Goal: Task Accomplishment & Management: Contribute content

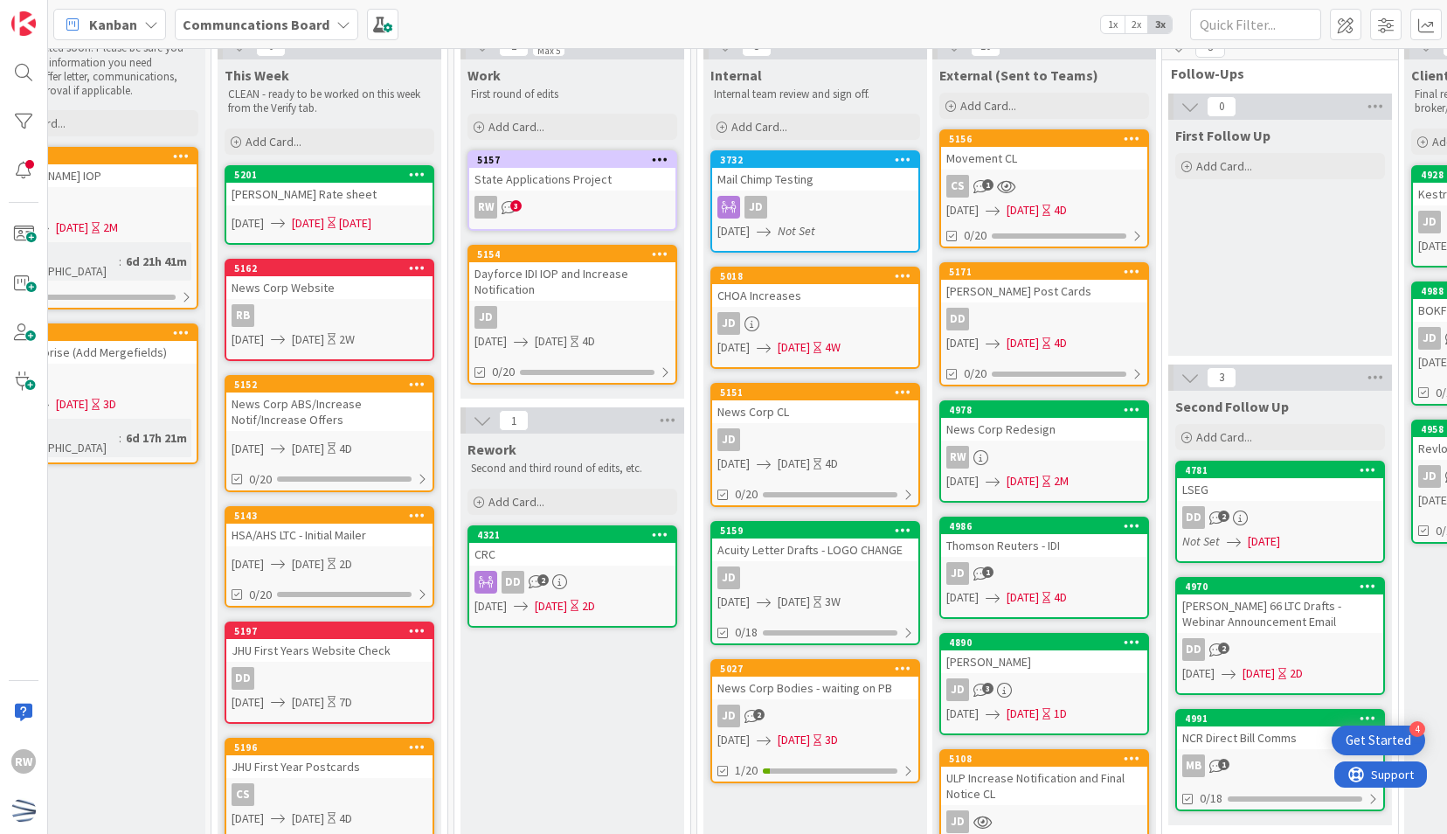
scroll to position [56, 301]
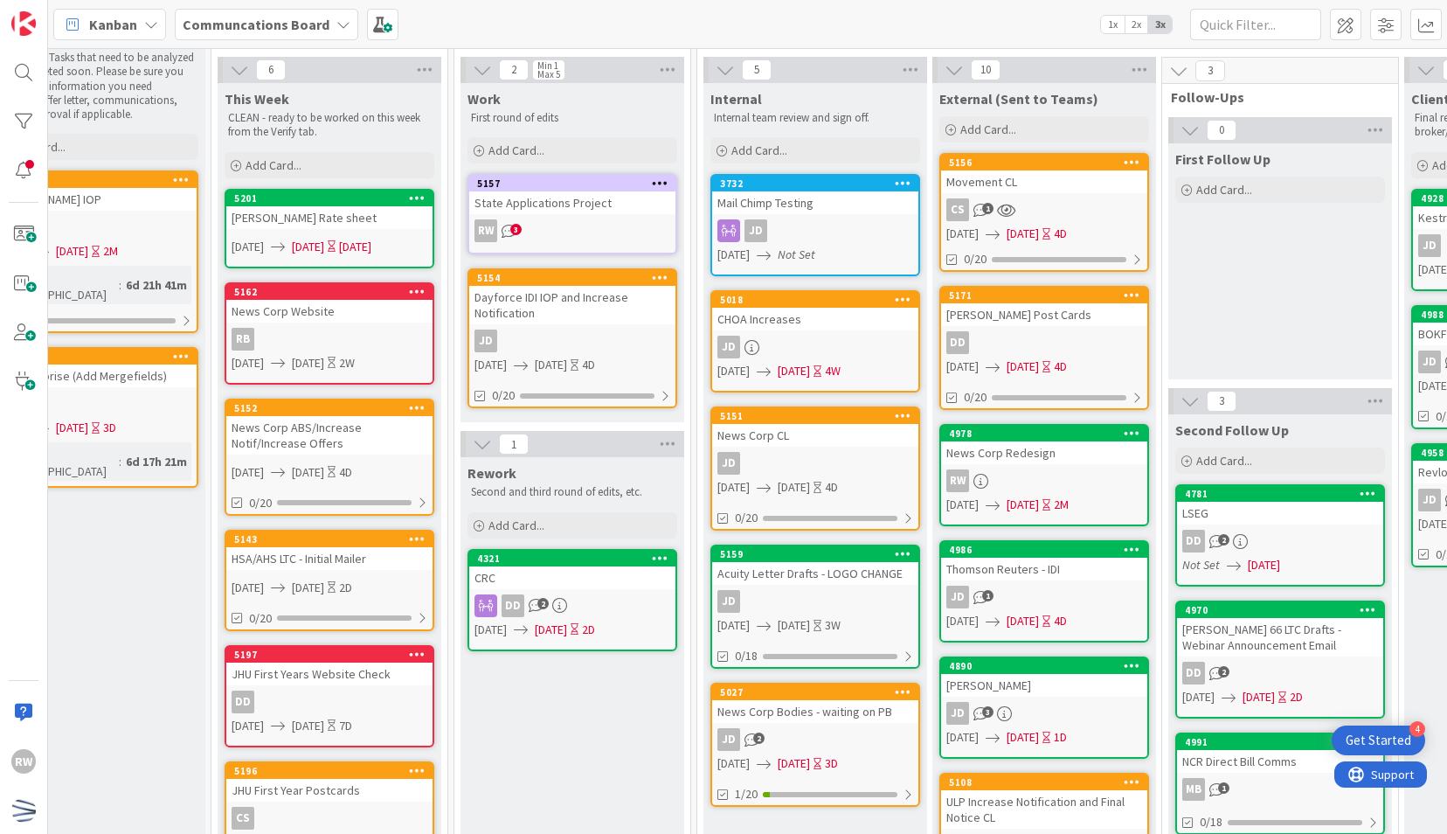
click at [813, 577] on div "Acuity Letter Drafts - LOGO CHANGE" at bounding box center [815, 573] width 206 height 23
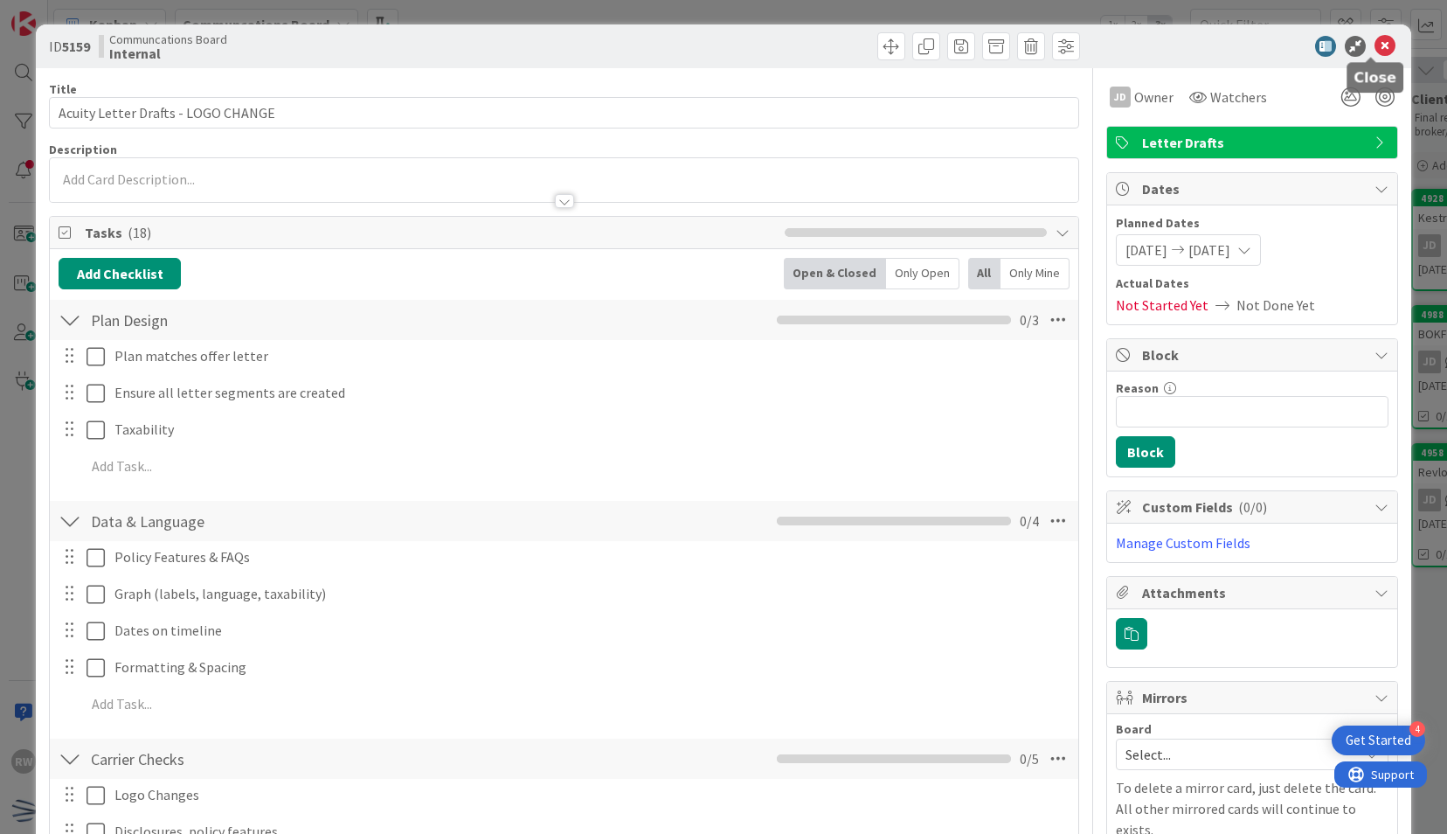
click at [1375, 45] on icon at bounding box center [1385, 46] width 21 height 21
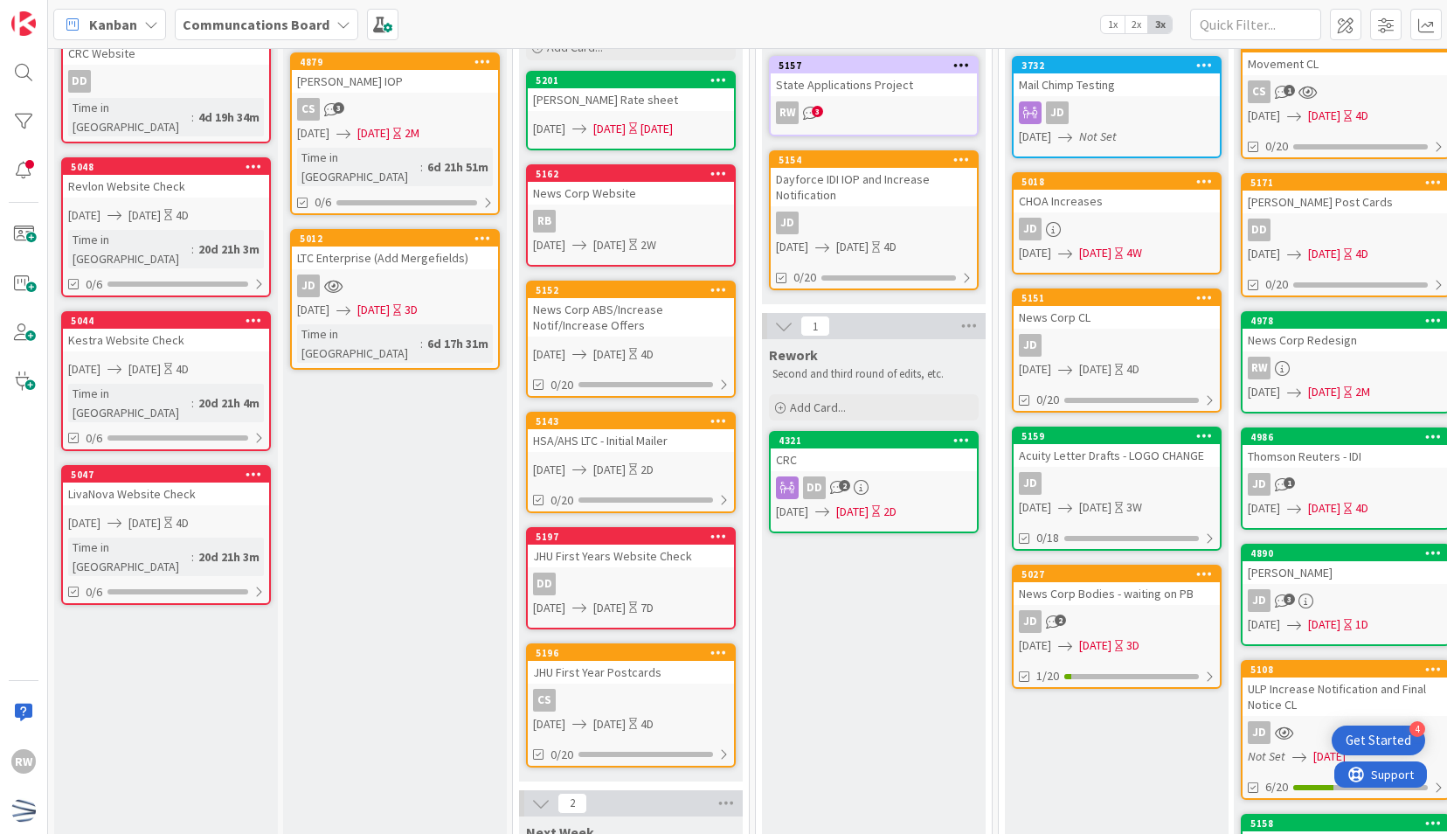
scroll to position [175, 0]
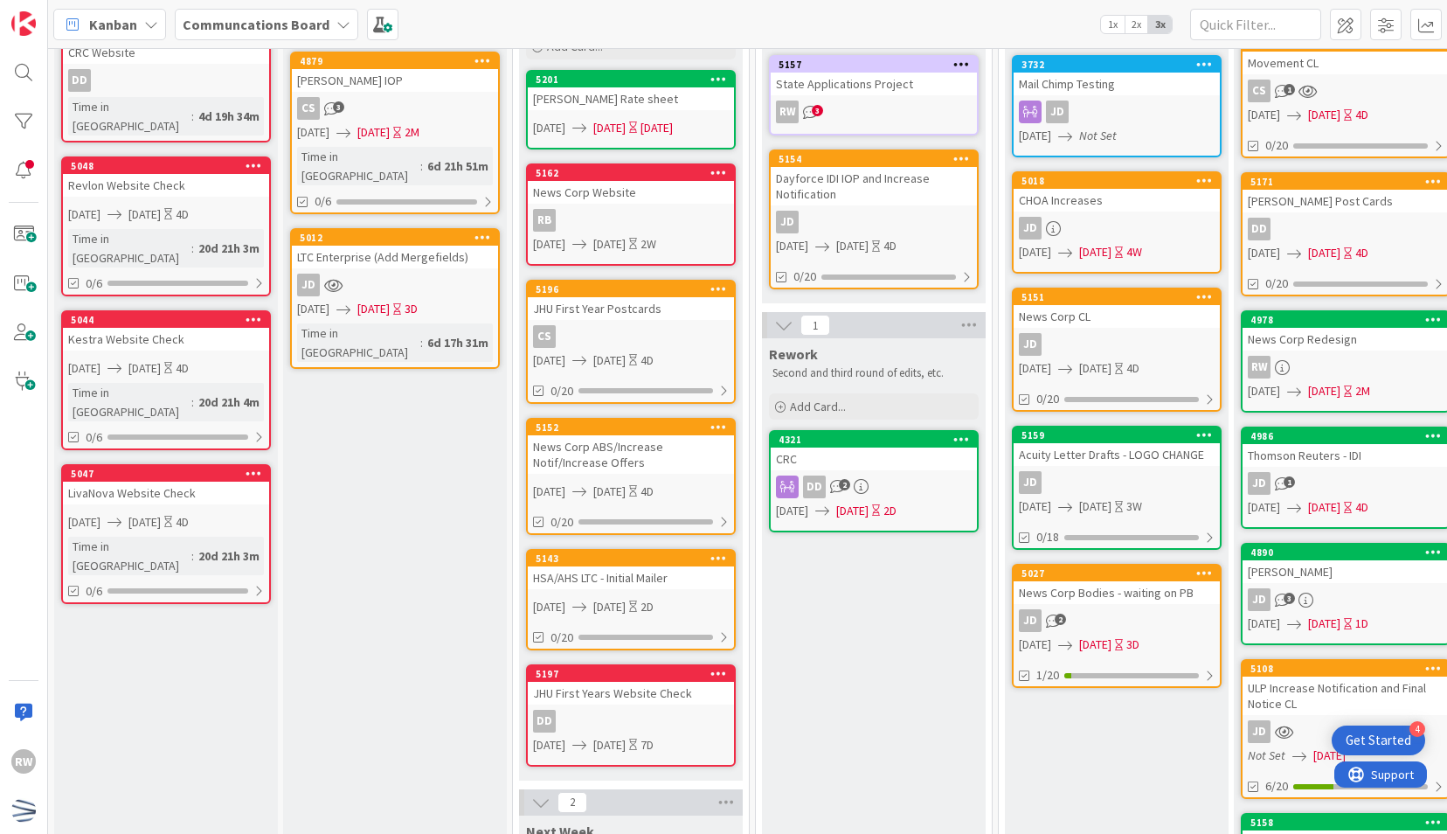
click at [1074, 737] on div "Internal Internal team review and sign off. Add Card... 3732 Mail Chimp Testing…" at bounding box center [1117, 653] width 224 height 1379
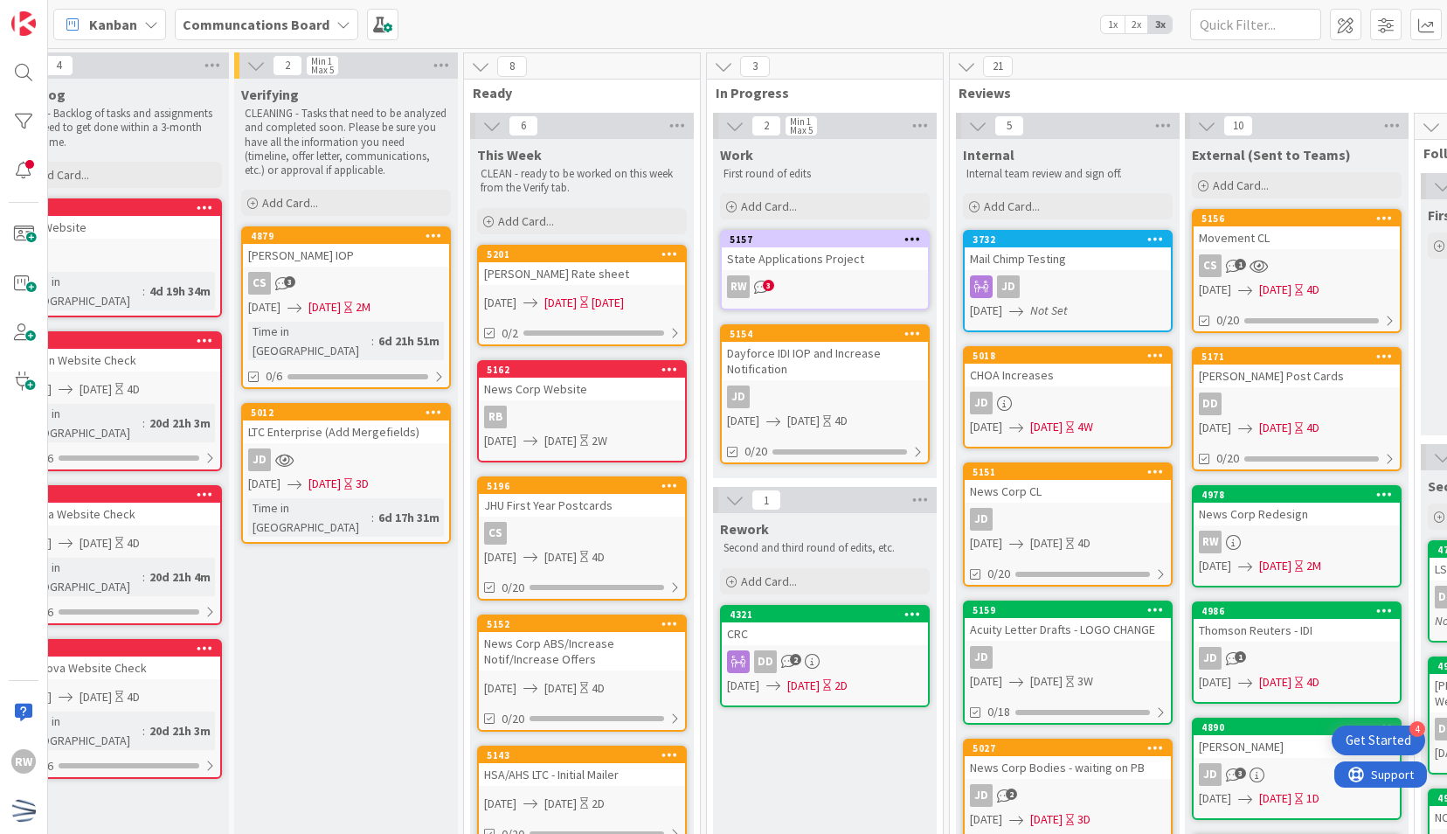
scroll to position [0, 51]
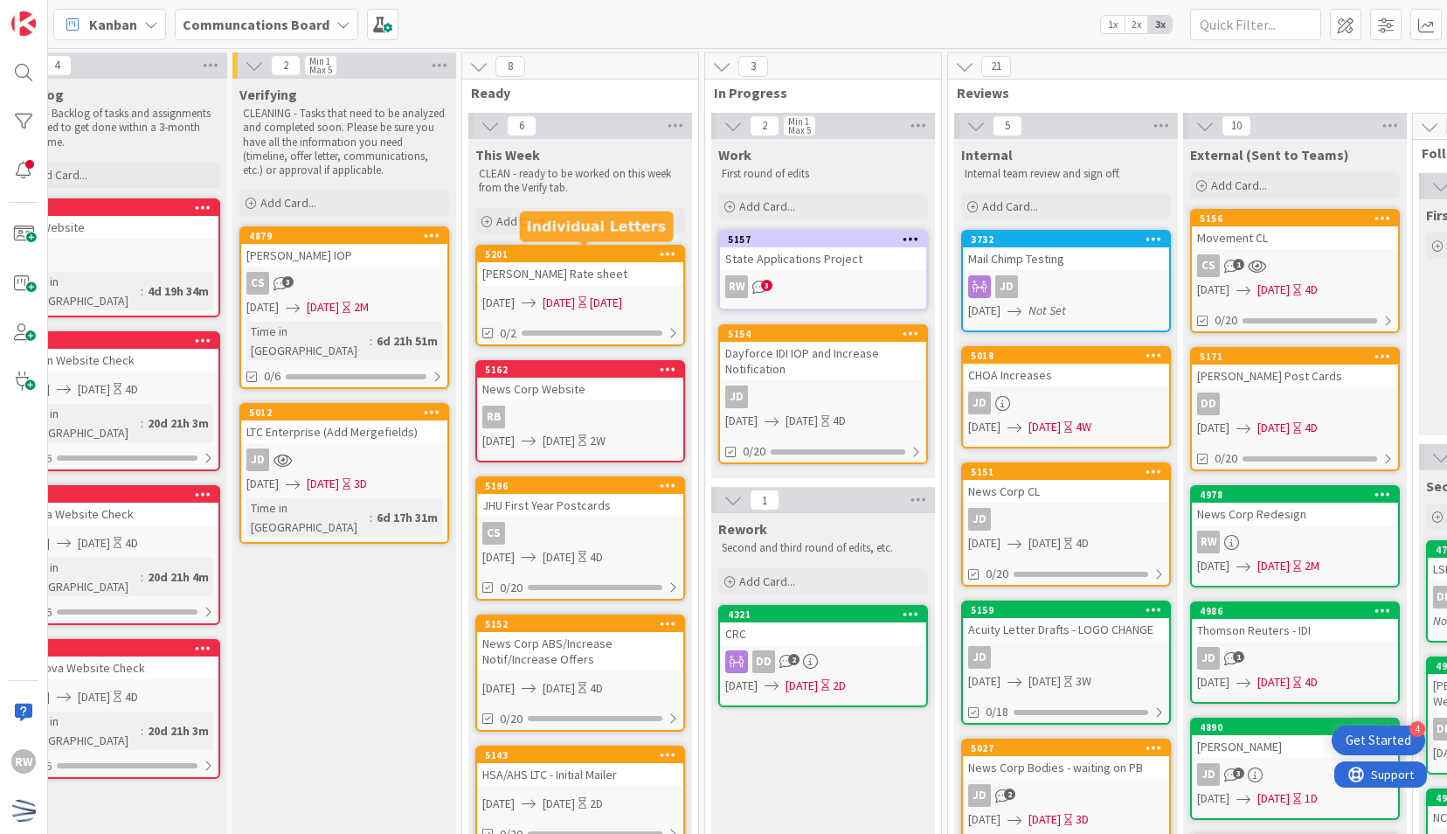
click at [611, 258] on div "5201" at bounding box center [584, 254] width 198 height 12
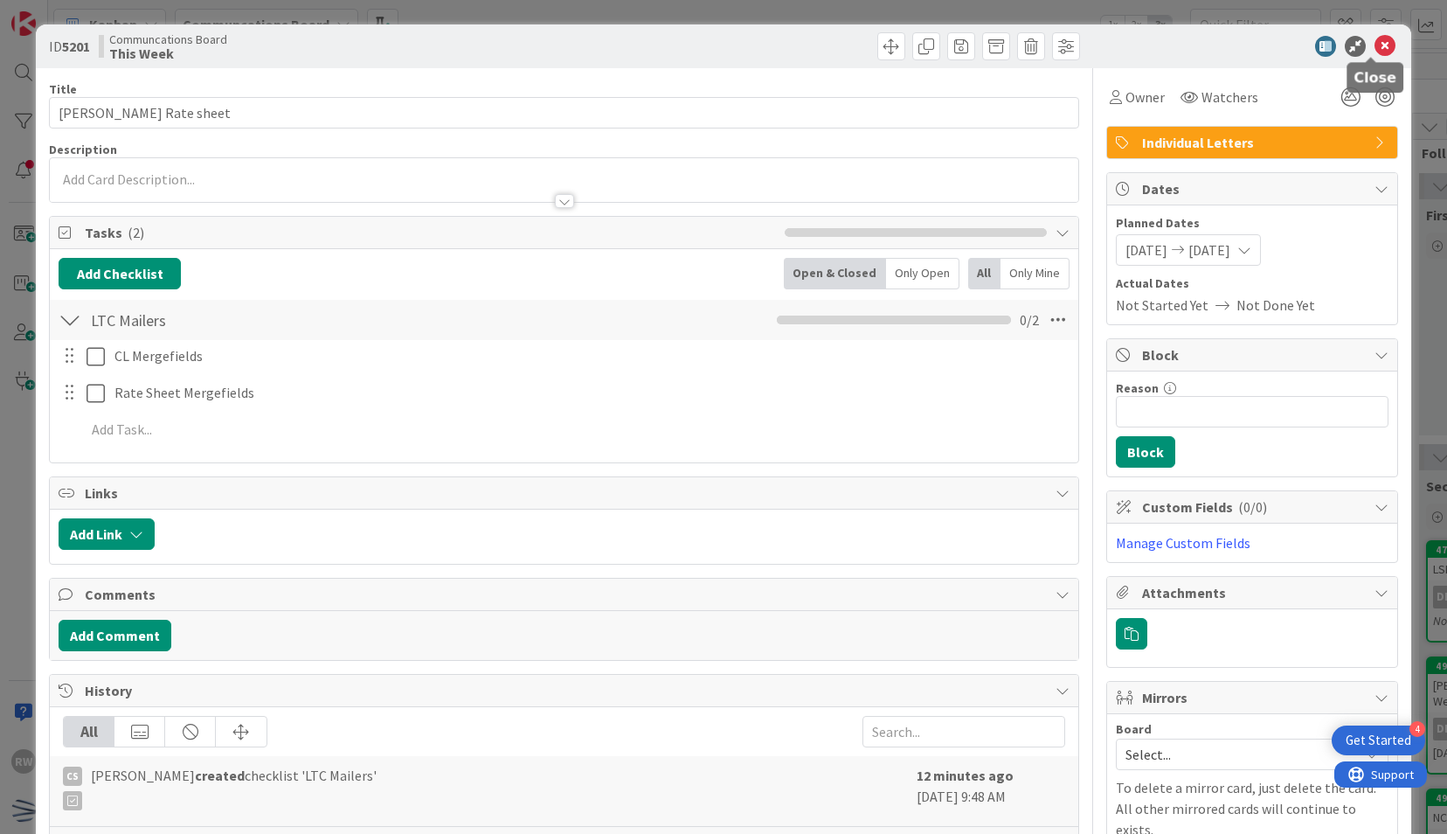
click at [1375, 45] on icon at bounding box center [1385, 46] width 21 height 21
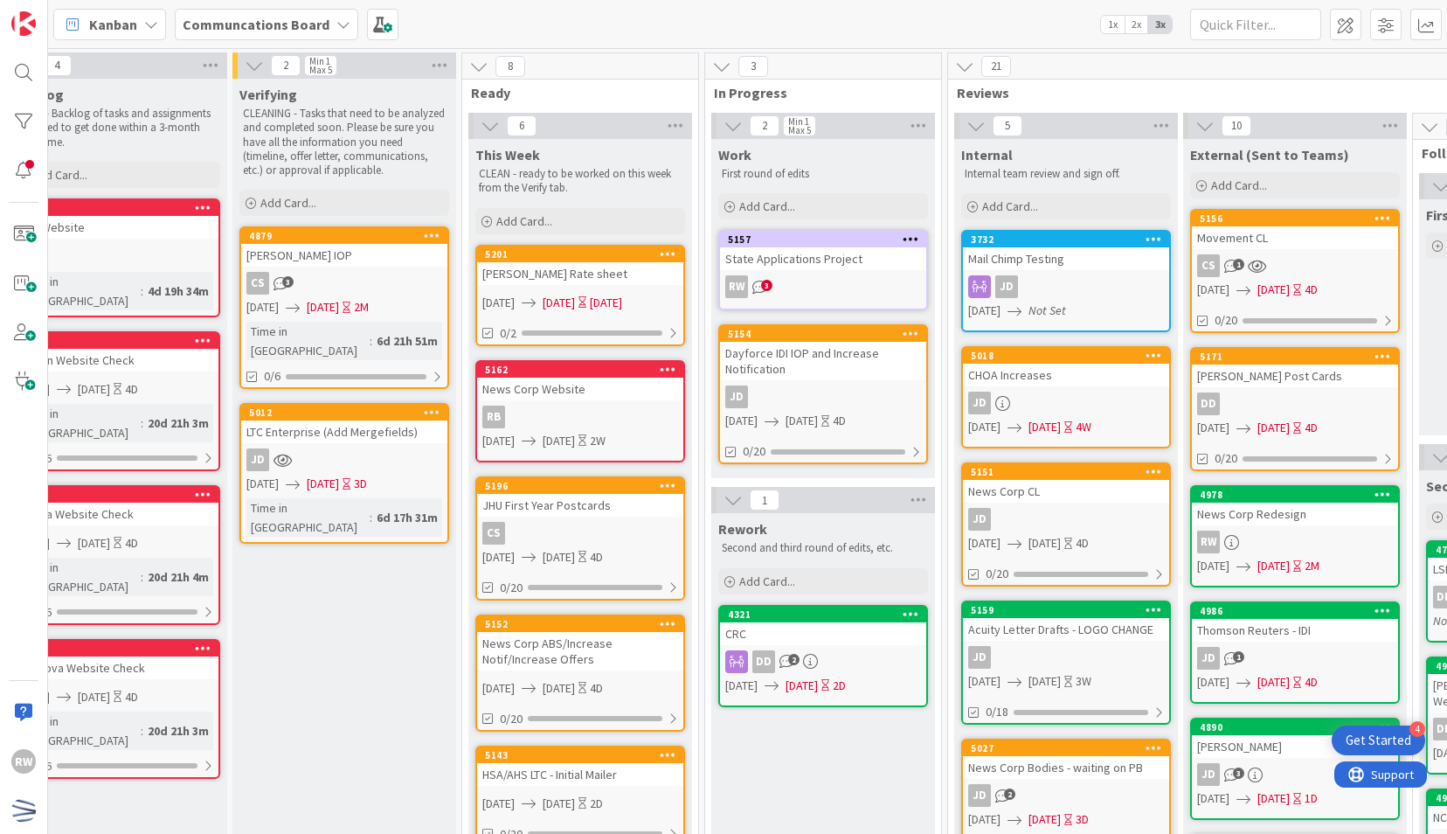
click at [156, 232] on div "CRC Website" at bounding box center [115, 227] width 206 height 23
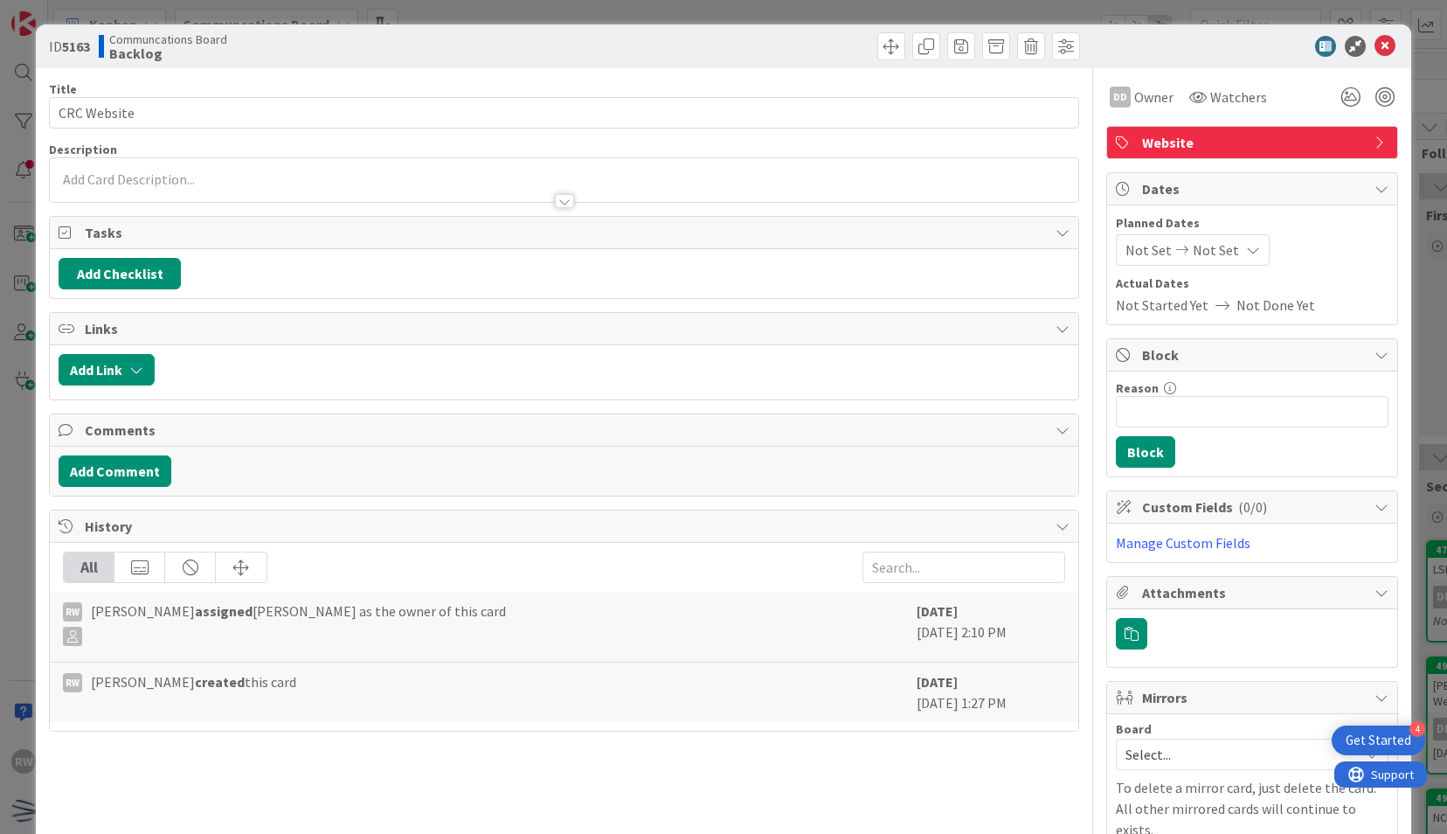
click at [1136, 243] on span "Not Set" at bounding box center [1149, 249] width 46 height 21
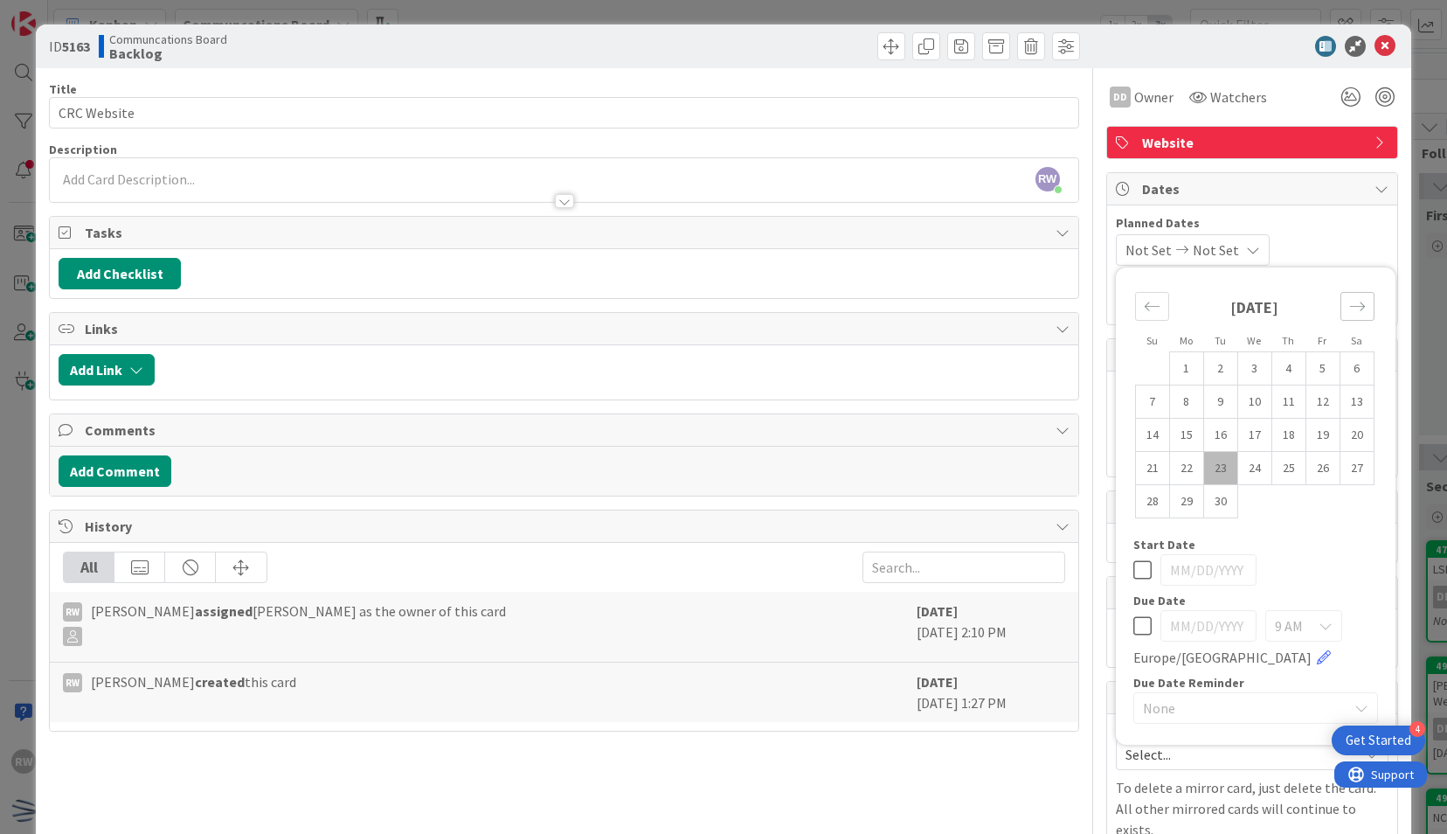
click at [1347, 313] on div "Move forward to switch to the next month." at bounding box center [1358, 306] width 34 height 29
click at [1176, 391] on td "3" at bounding box center [1186, 401] width 34 height 33
type input "[DATE]"
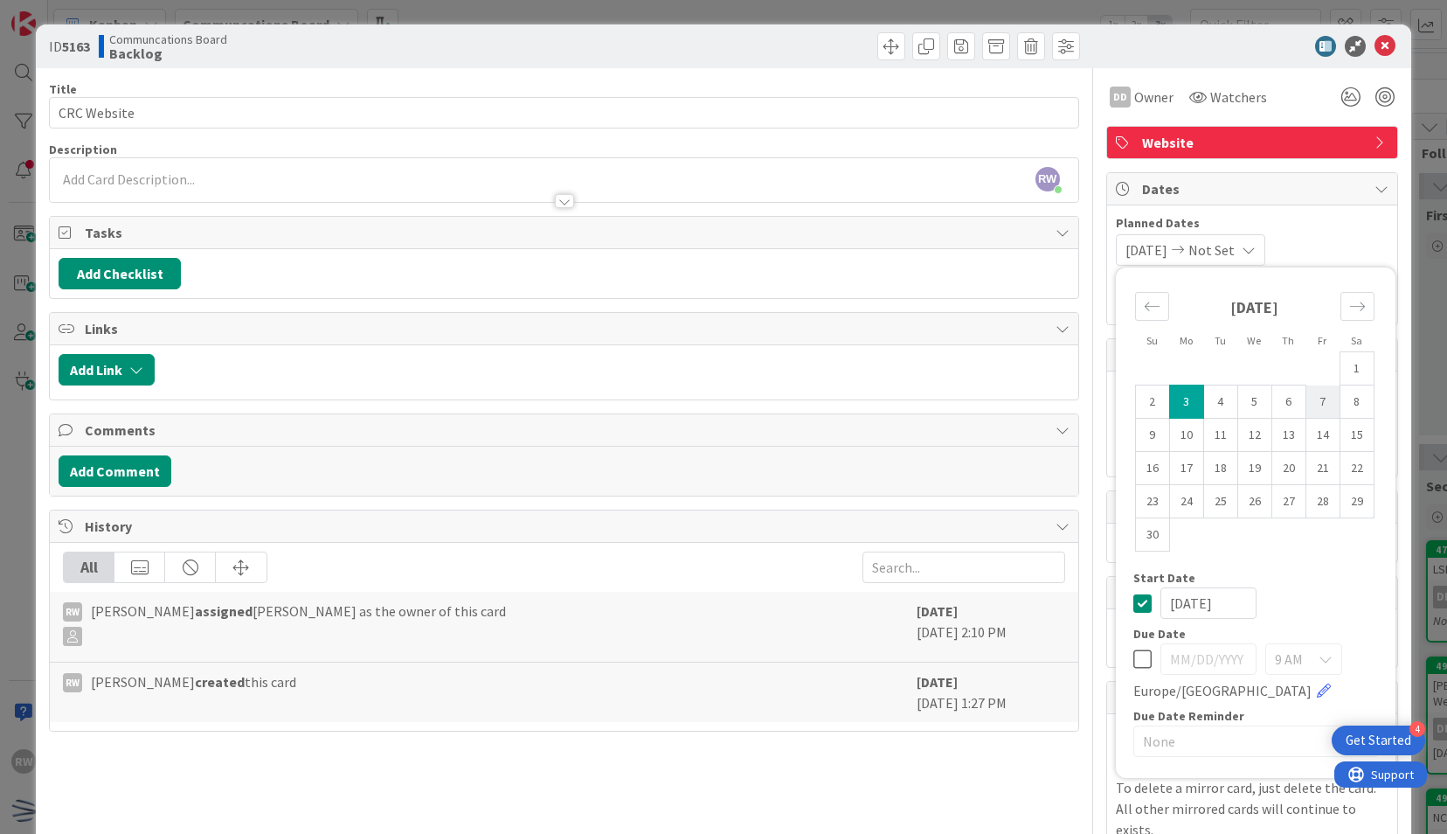
click at [1306, 391] on td "7" at bounding box center [1323, 401] width 34 height 33
type input "[DATE]"
click at [1236, 58] on div "ID 5163 Communcations Board Backlog" at bounding box center [723, 46] width 1375 height 44
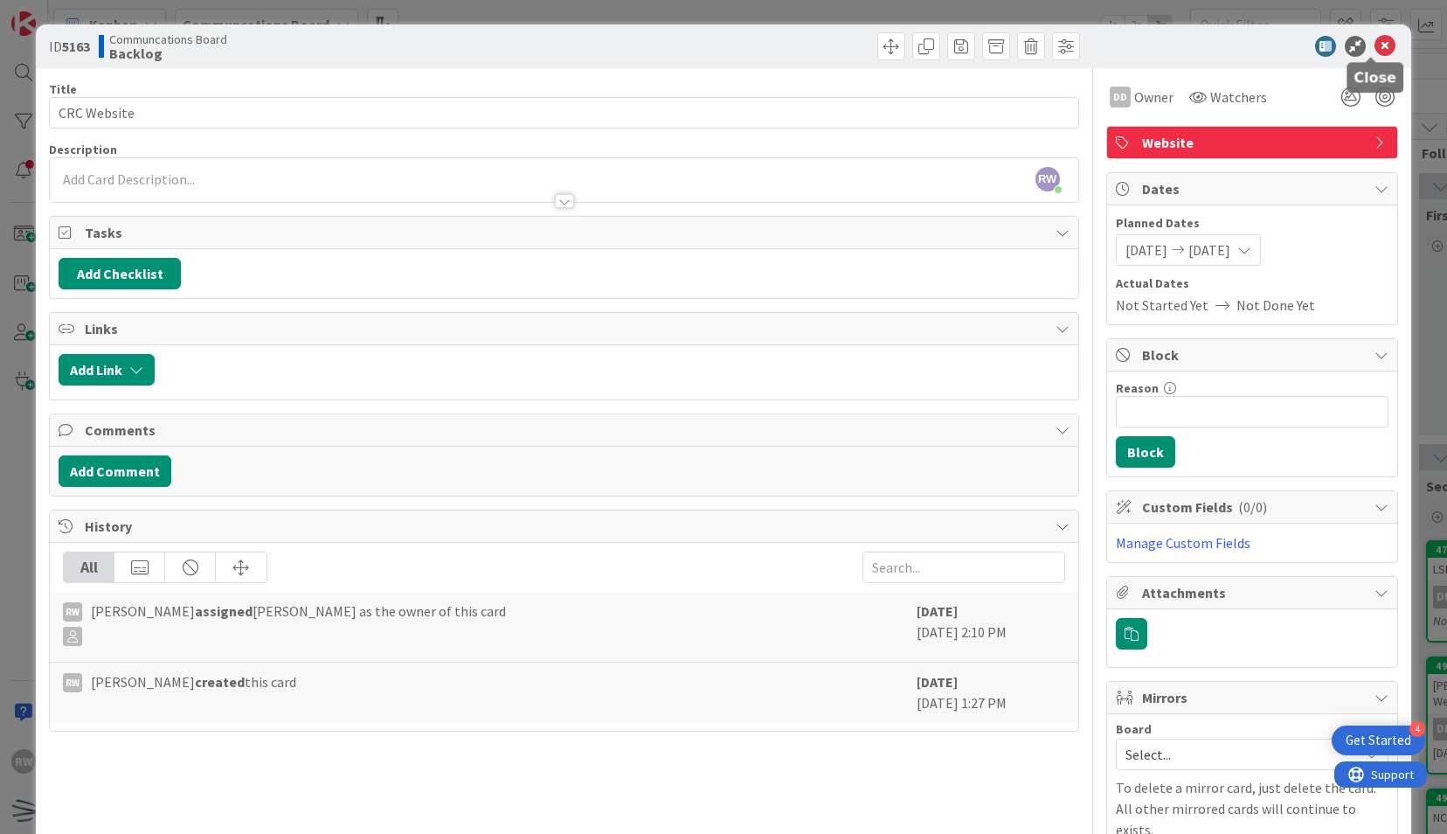
click at [1375, 47] on icon at bounding box center [1385, 46] width 21 height 21
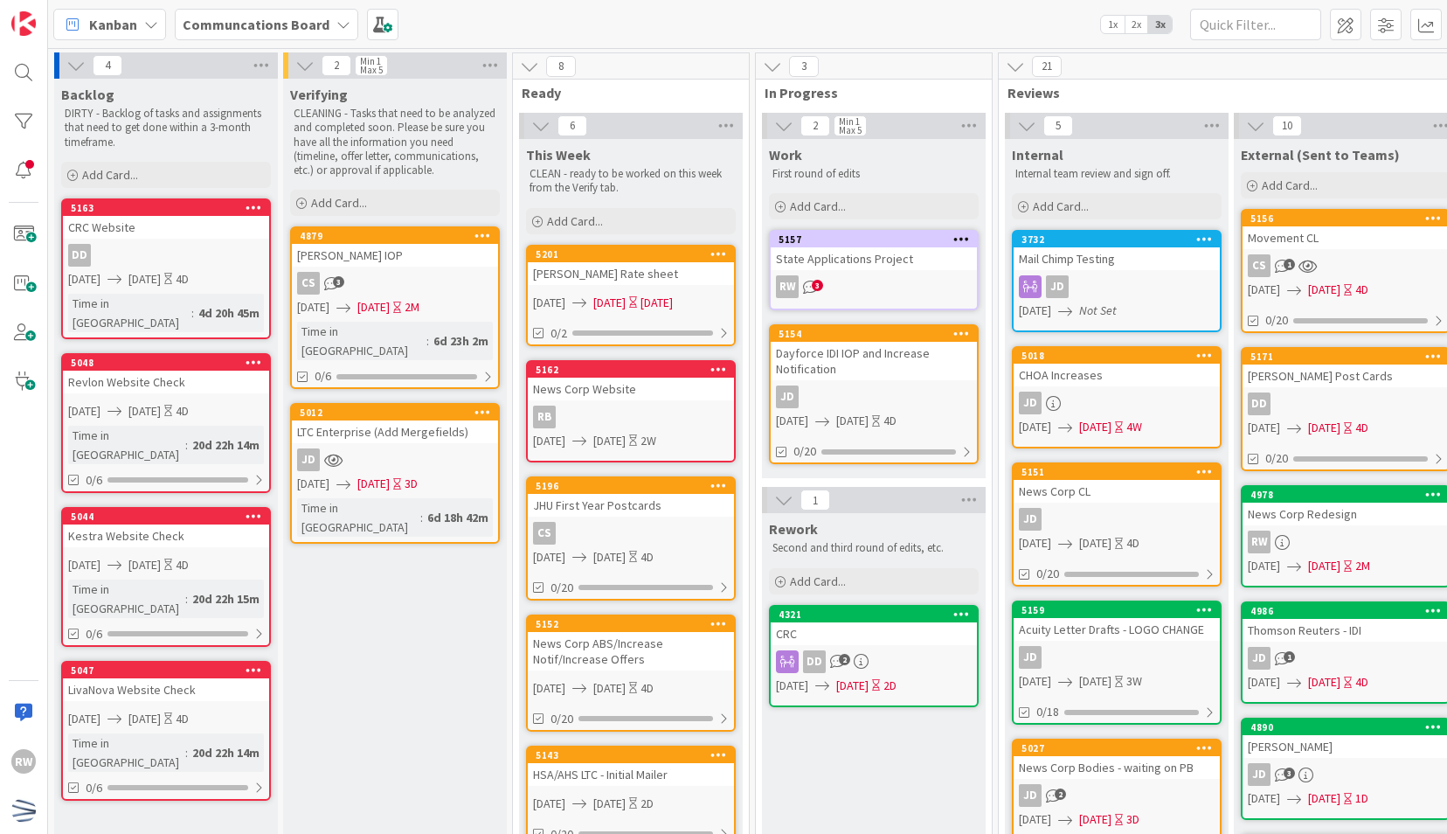
click at [163, 230] on div "CRC Website" at bounding box center [166, 227] width 206 height 23
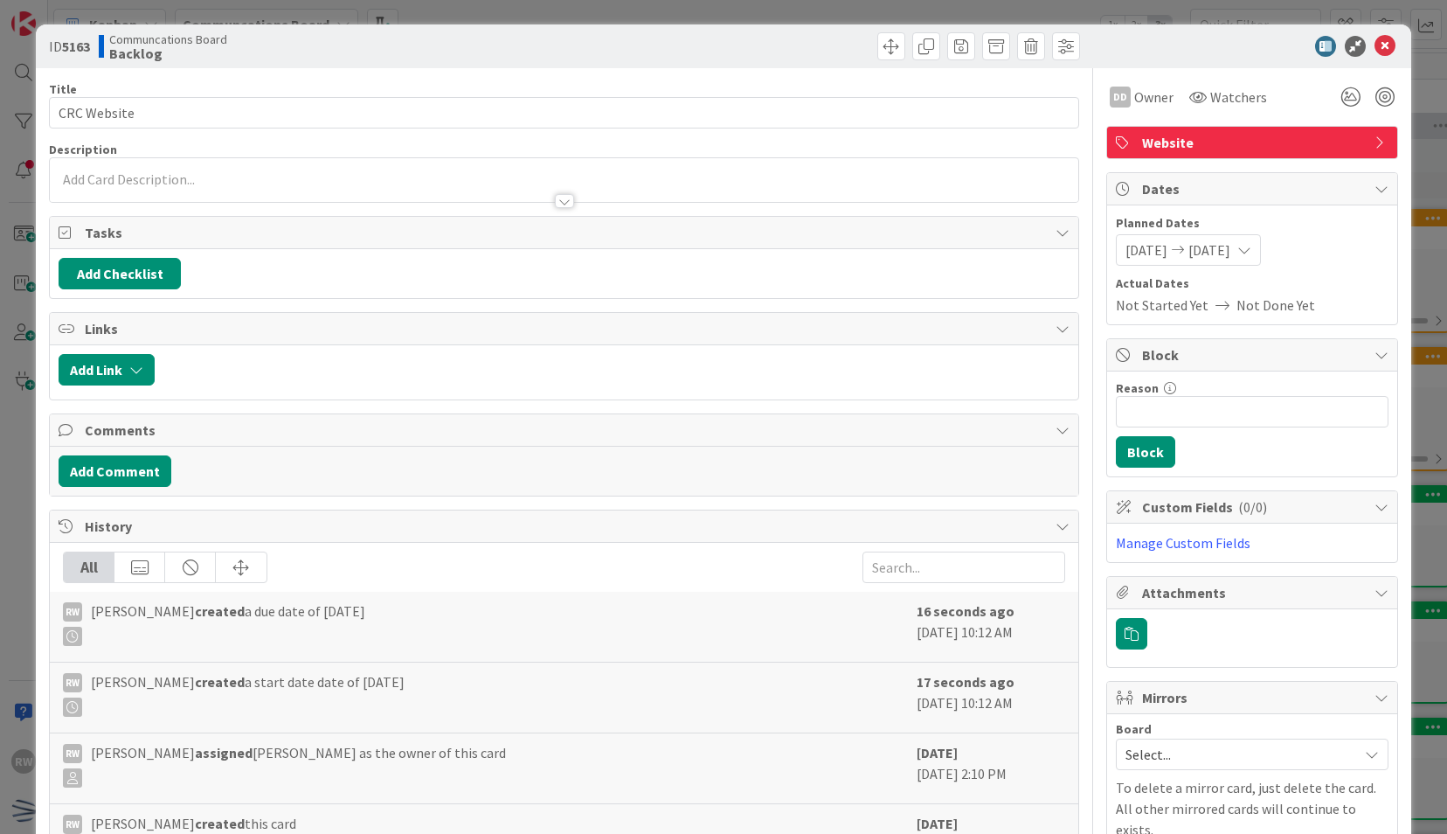
click at [1126, 243] on span "[DATE]" at bounding box center [1147, 249] width 42 height 21
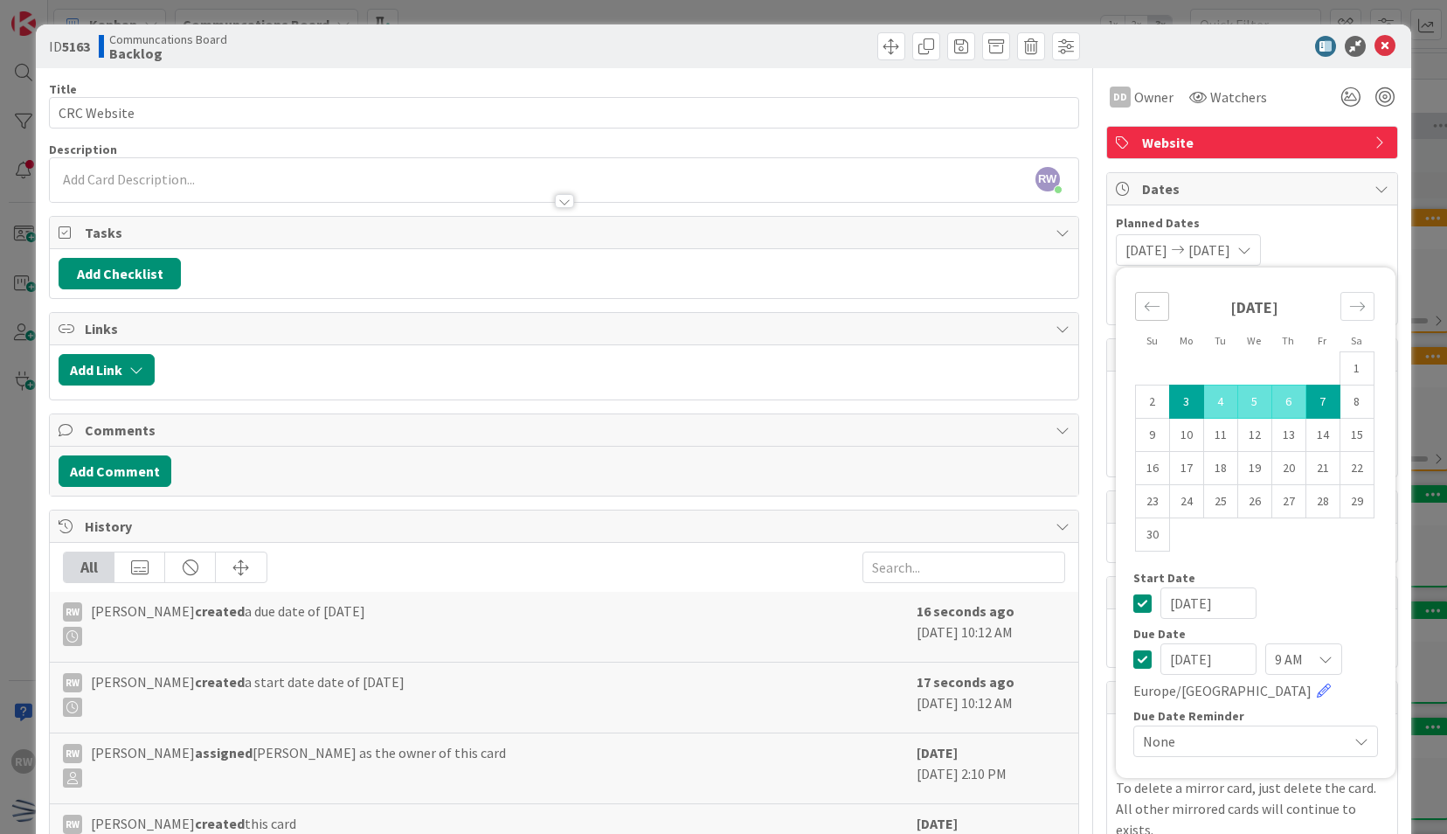
click at [1144, 298] on icon "Move backward to switch to the previous month." at bounding box center [1152, 306] width 17 height 17
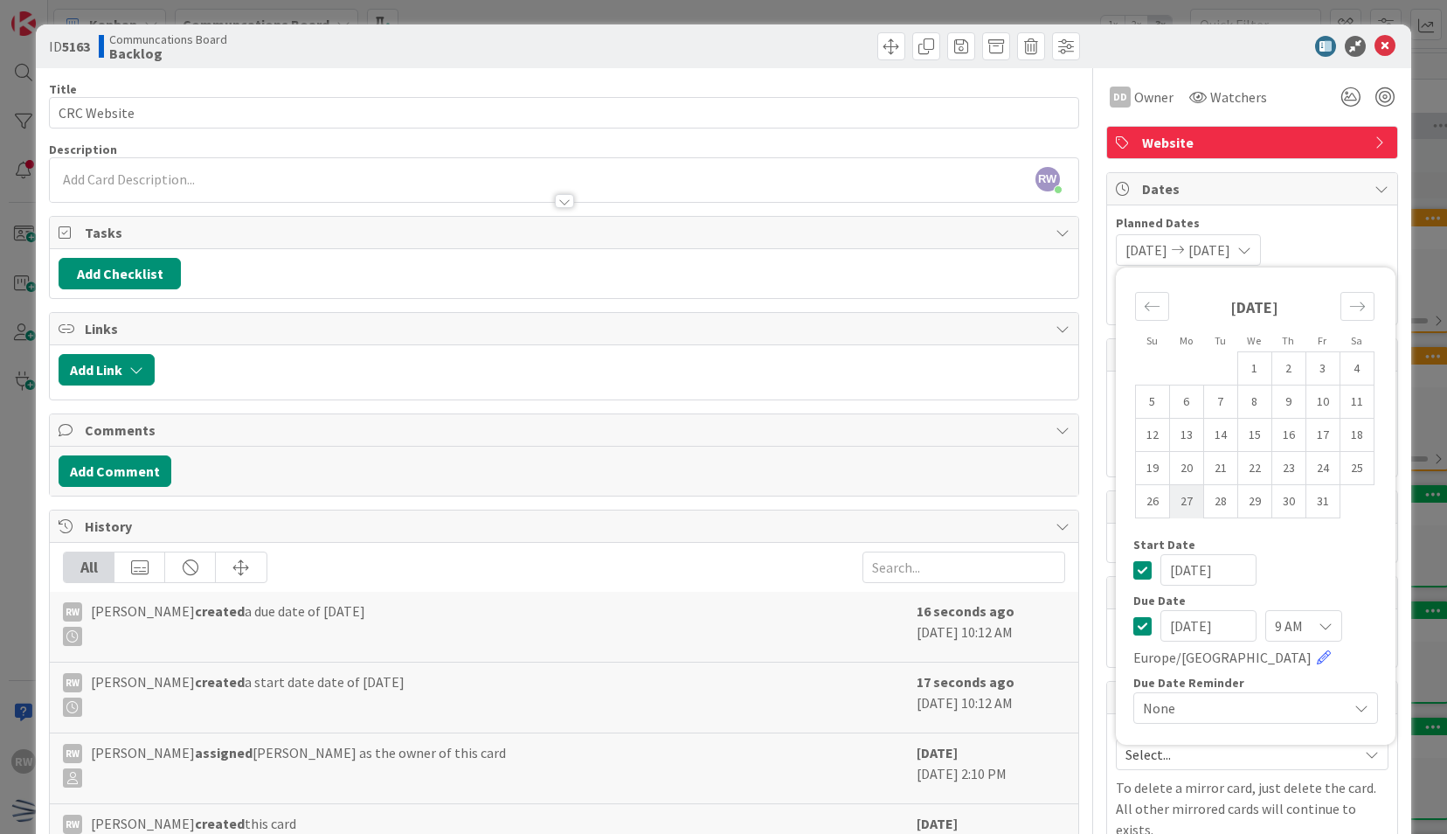
click at [1173, 501] on td "27" at bounding box center [1186, 501] width 34 height 33
type input "[DATE]"
click at [1349, 308] on icon "Move forward to switch to the next month." at bounding box center [1357, 306] width 17 height 17
click at [1375, 45] on icon at bounding box center [1385, 46] width 21 height 21
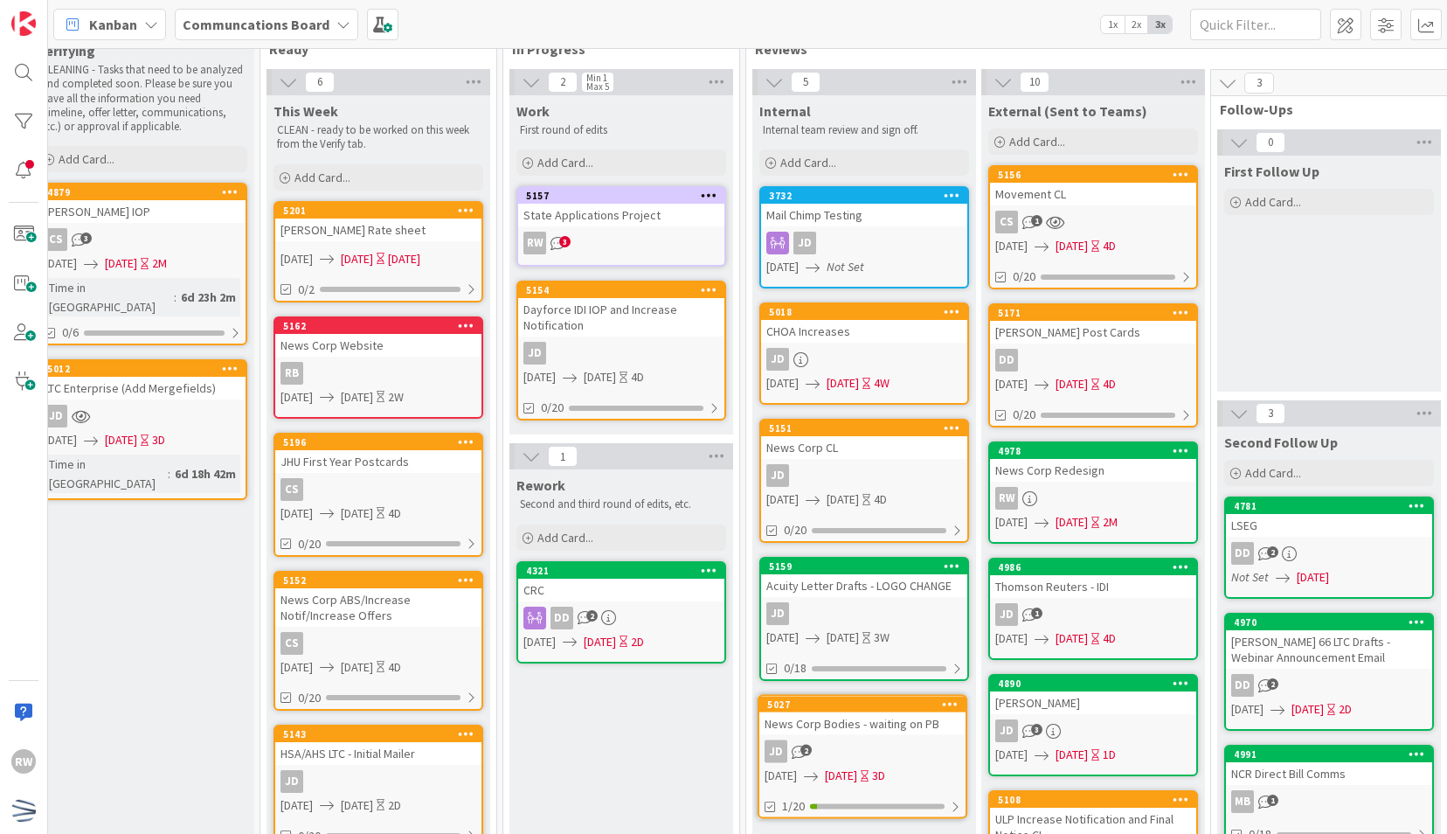
scroll to position [61, 253]
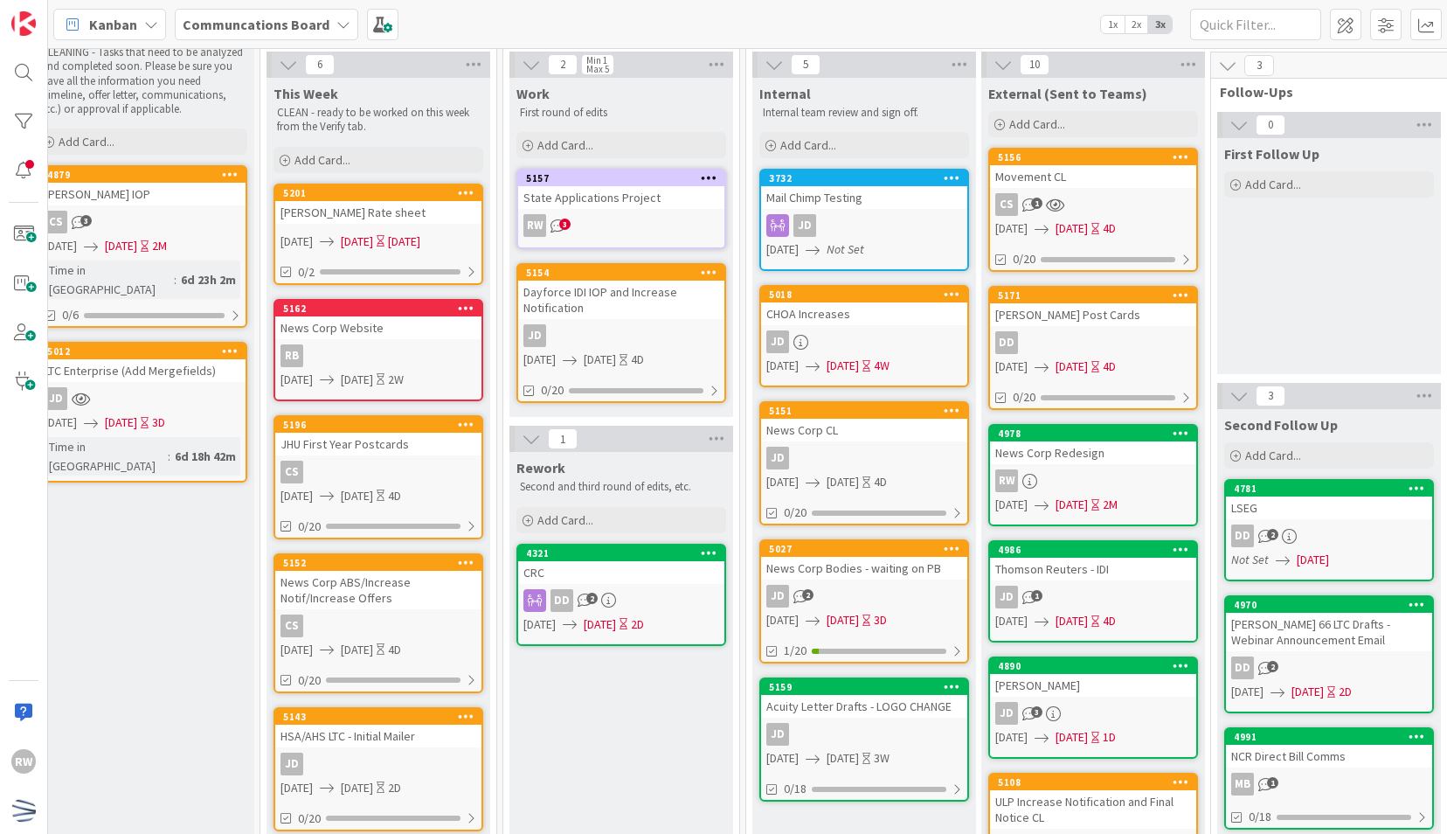
click at [634, 291] on div "Dayforce IDI IOP and Increase Notification" at bounding box center [621, 300] width 206 height 38
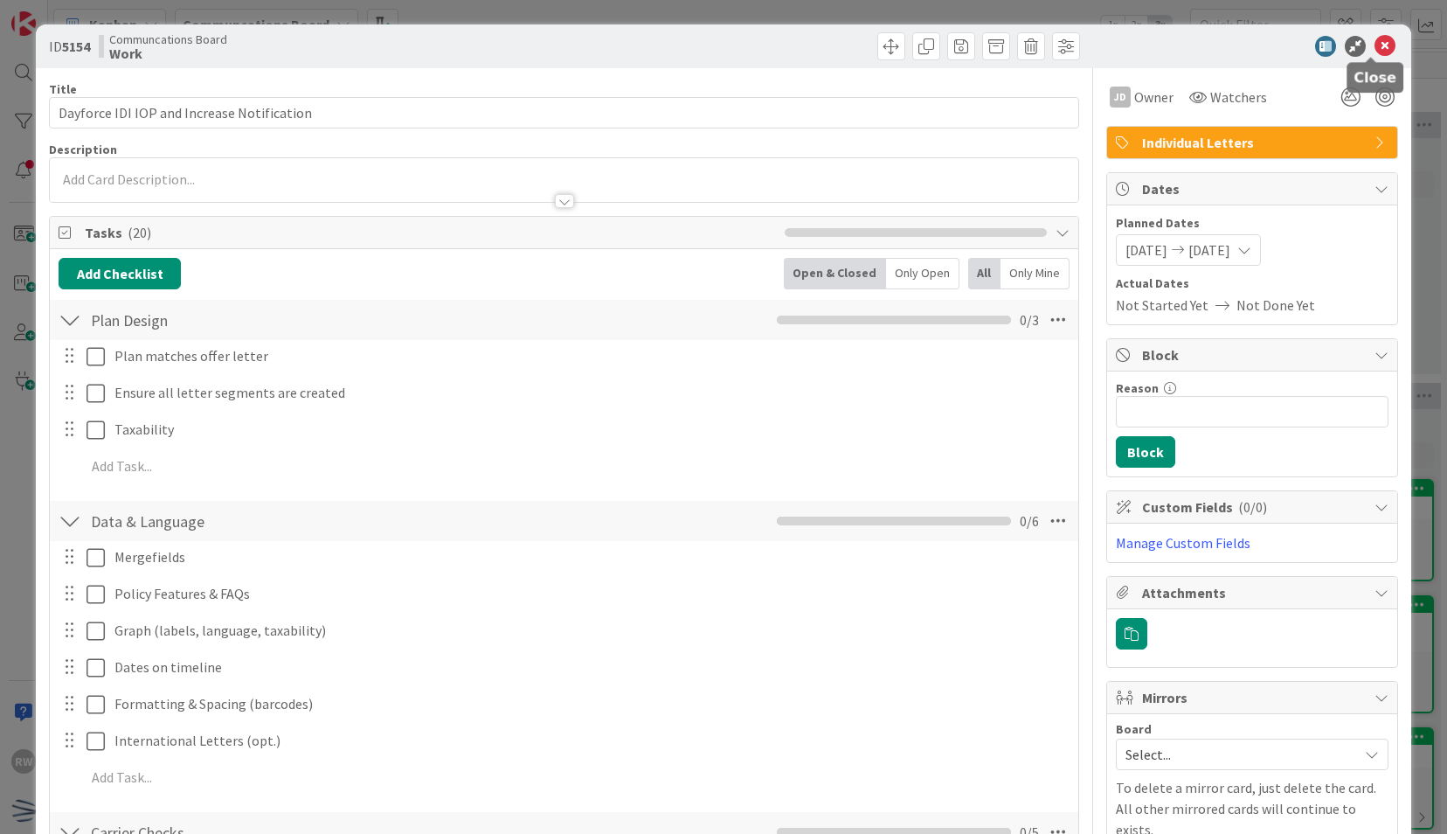
click at [1375, 48] on icon at bounding box center [1385, 46] width 21 height 21
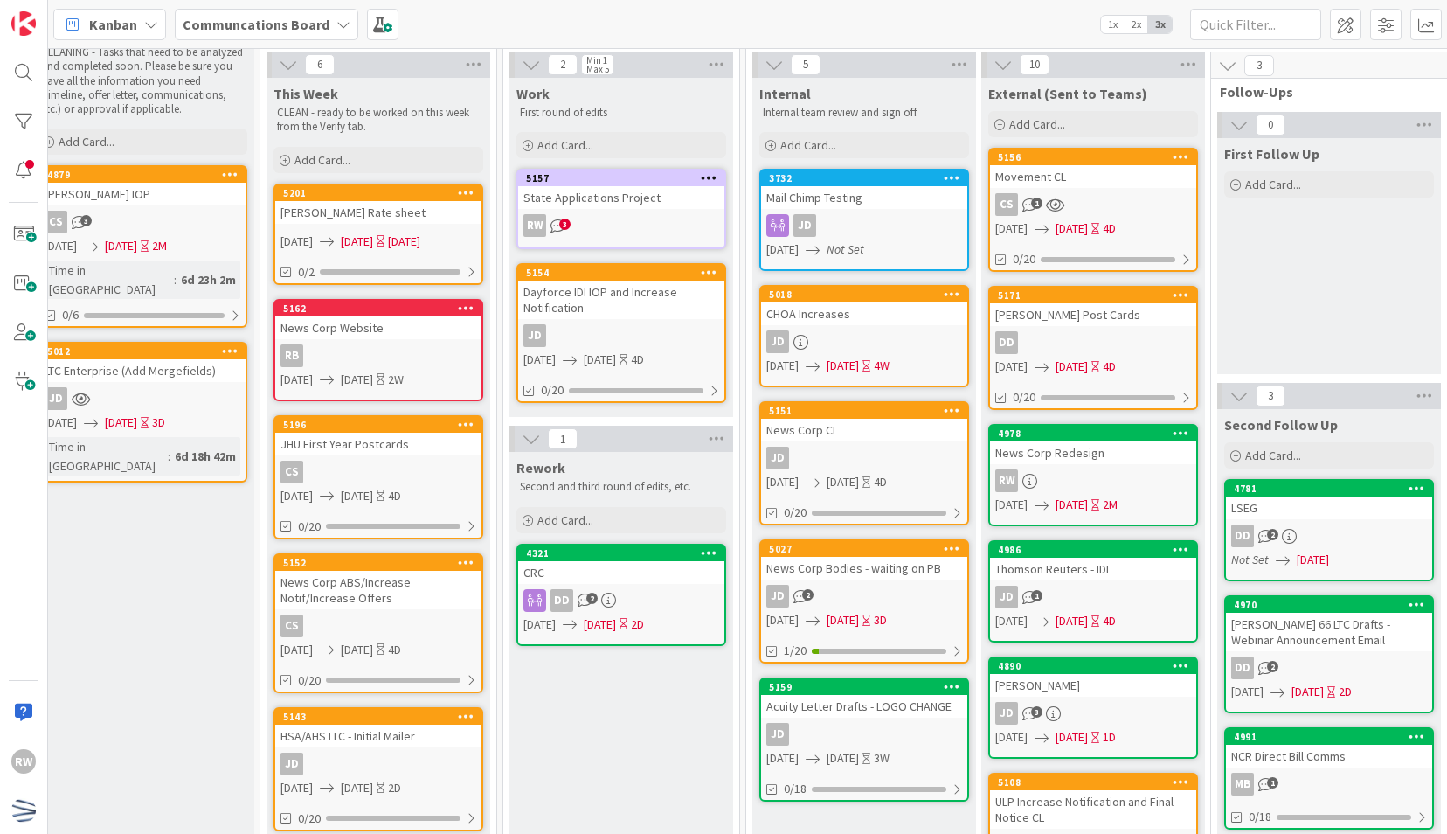
click at [848, 218] on div "JD" at bounding box center [864, 225] width 206 height 23
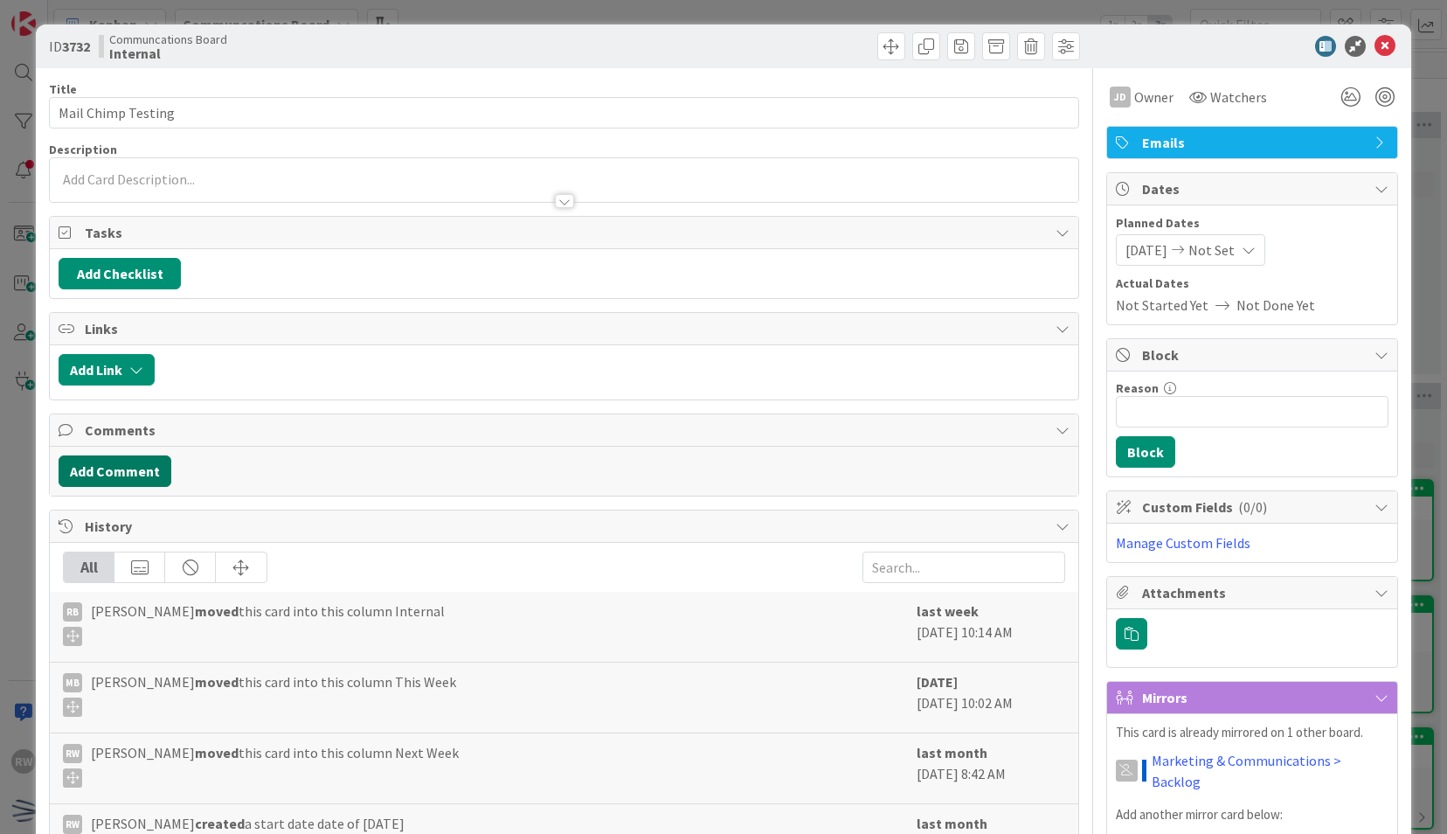
click at [142, 465] on button "Add Comment" at bounding box center [115, 470] width 113 height 31
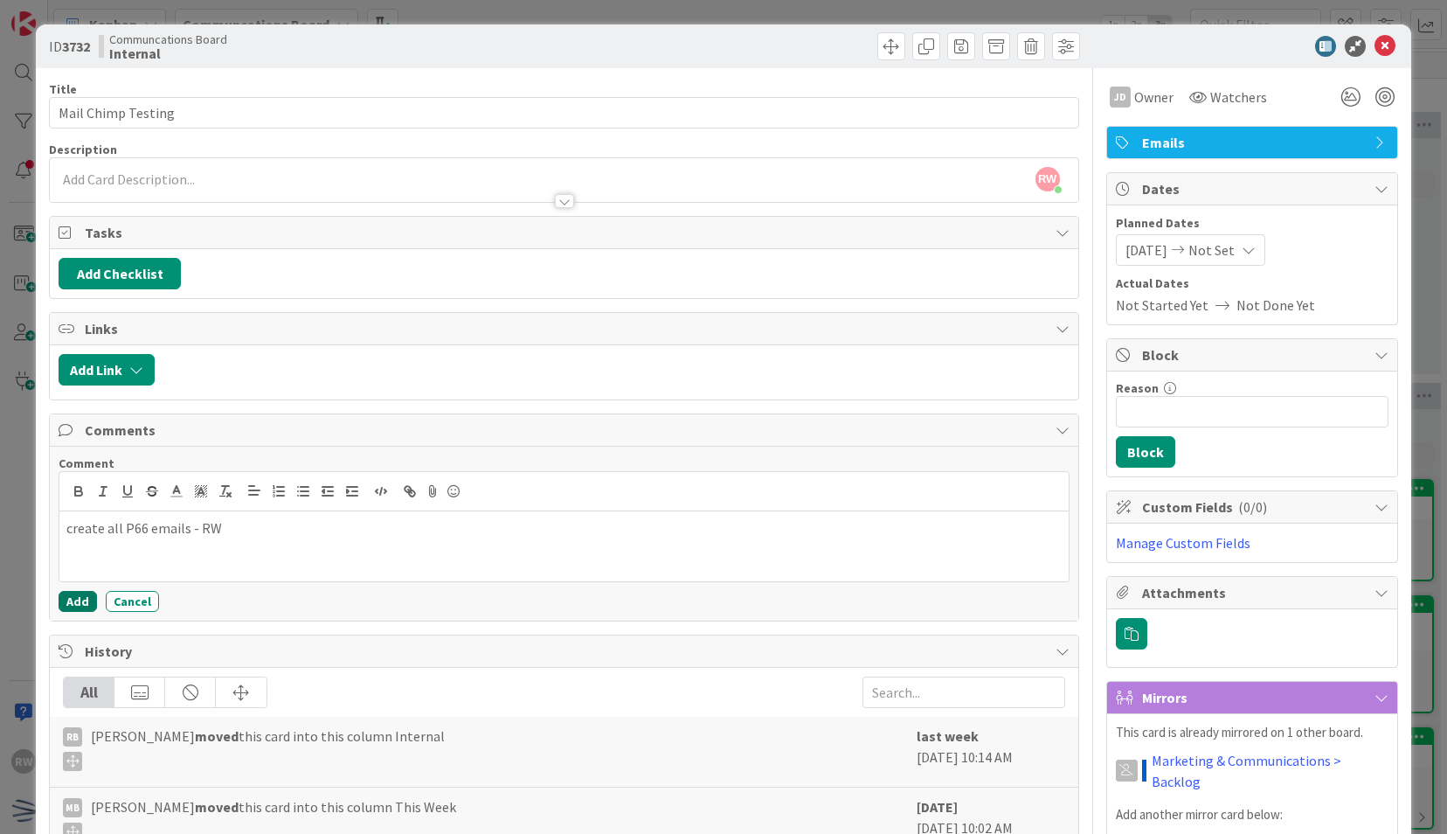
click at [75, 601] on button "Add" at bounding box center [78, 601] width 38 height 21
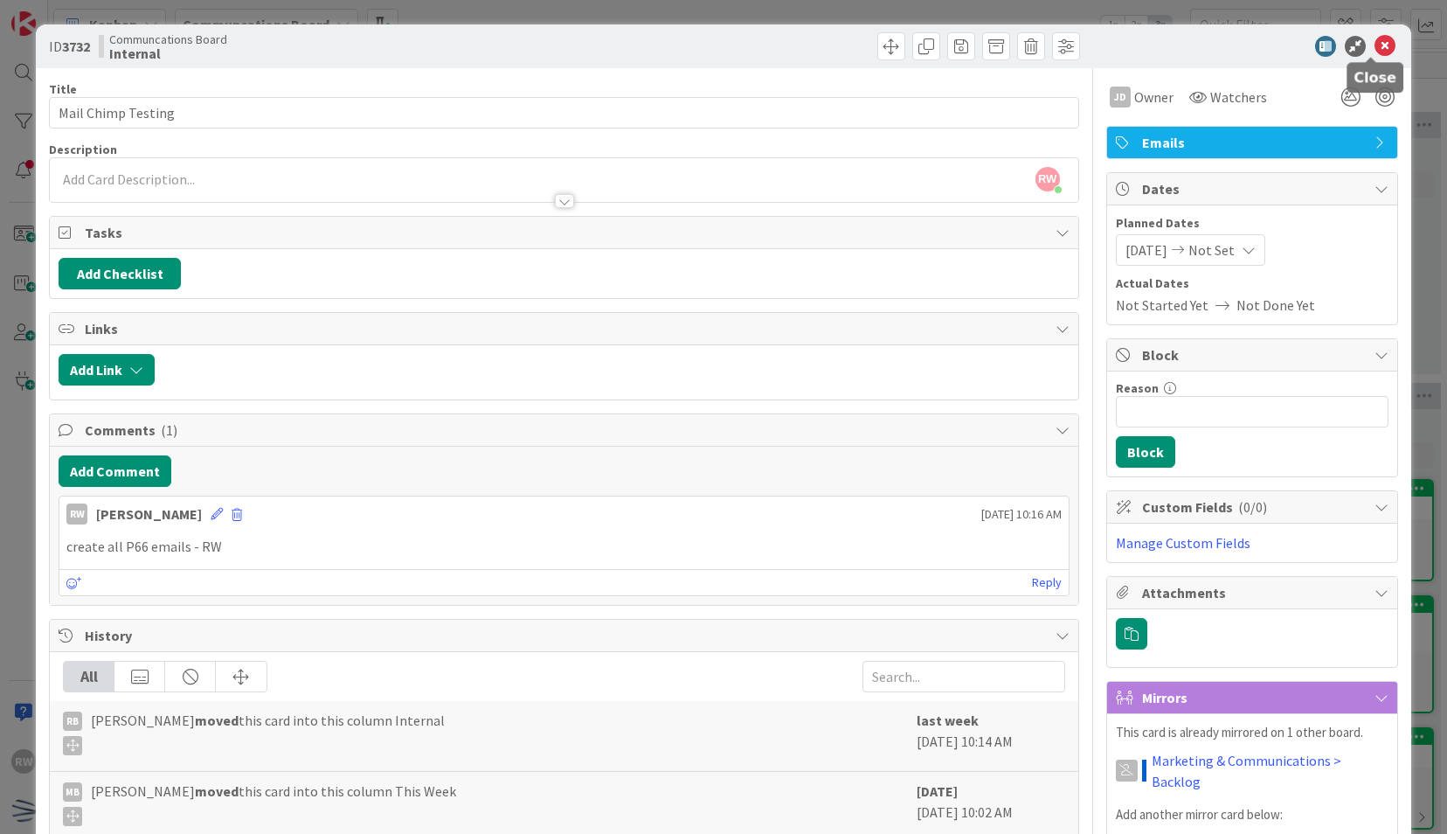
click at [1375, 44] on icon at bounding box center [1385, 46] width 21 height 21
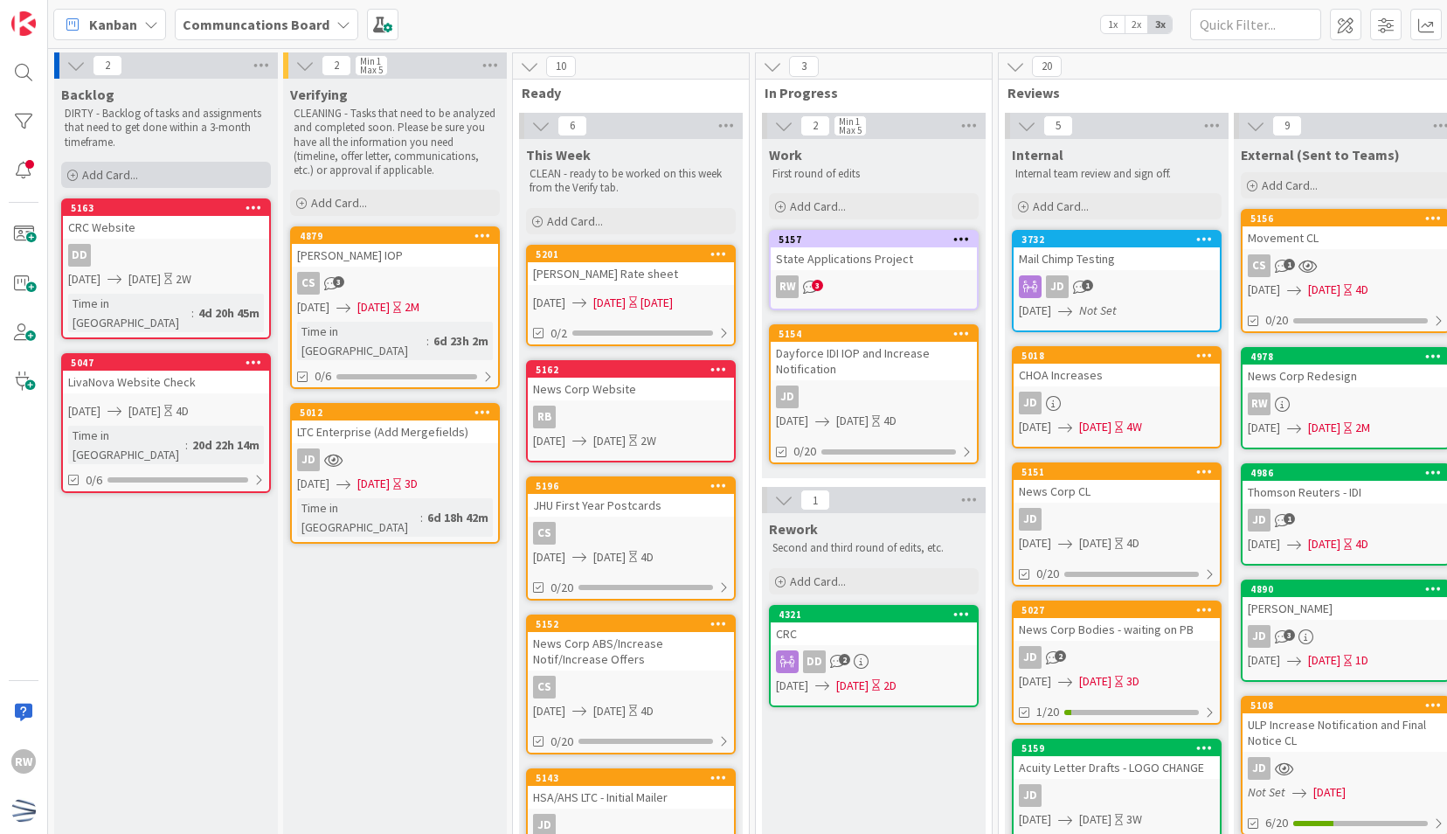
click at [185, 179] on div "Add Card..." at bounding box center [166, 175] width 210 height 26
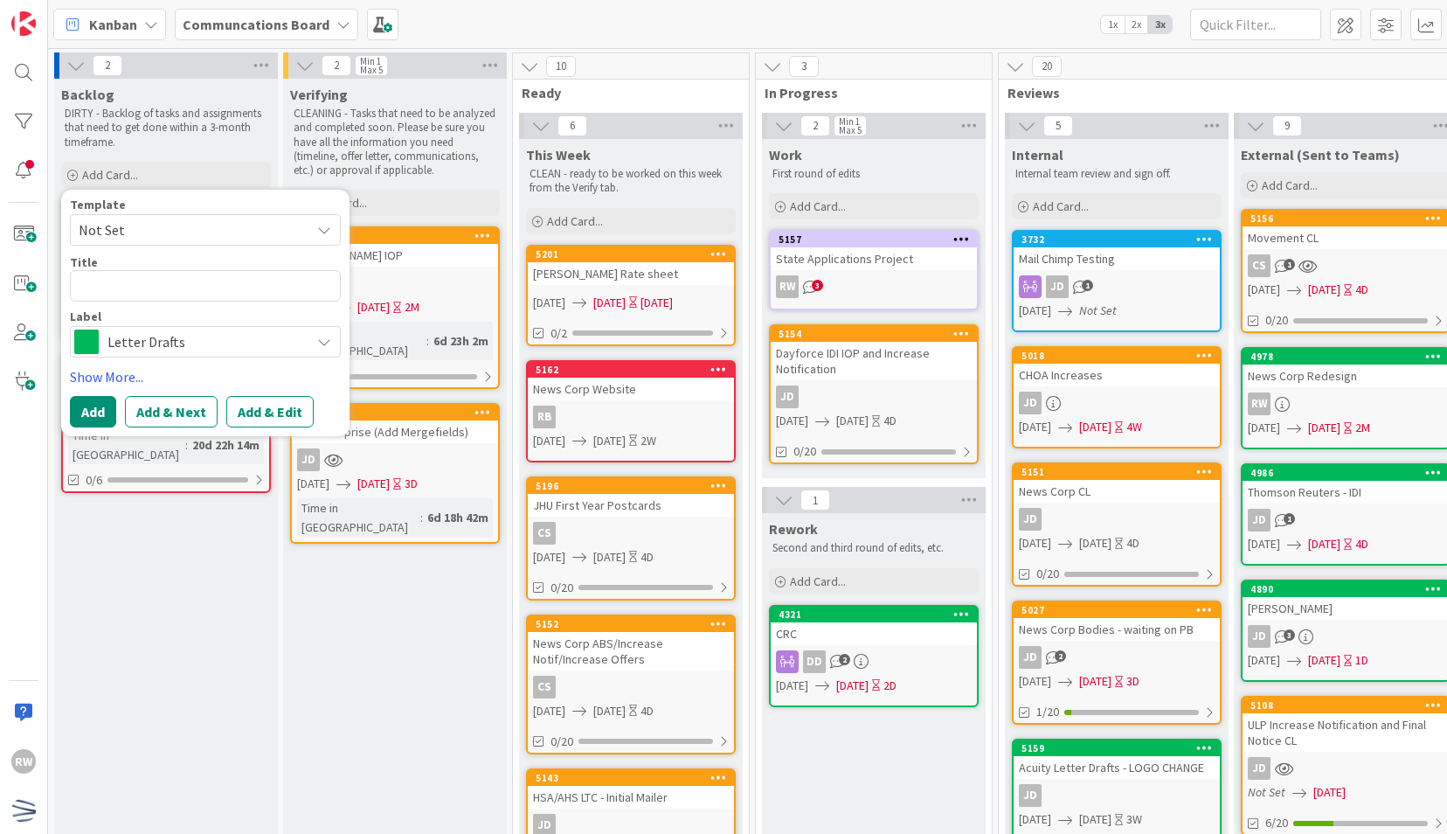
click at [203, 229] on span "Not Set" at bounding box center [188, 229] width 218 height 23
click at [199, 305] on span "Draft Communications" at bounding box center [219, 305] width 250 height 23
type textarea "x"
type textarea "Draft Communications"
click at [185, 278] on textarea "Draft Communications" at bounding box center [205, 285] width 271 height 31
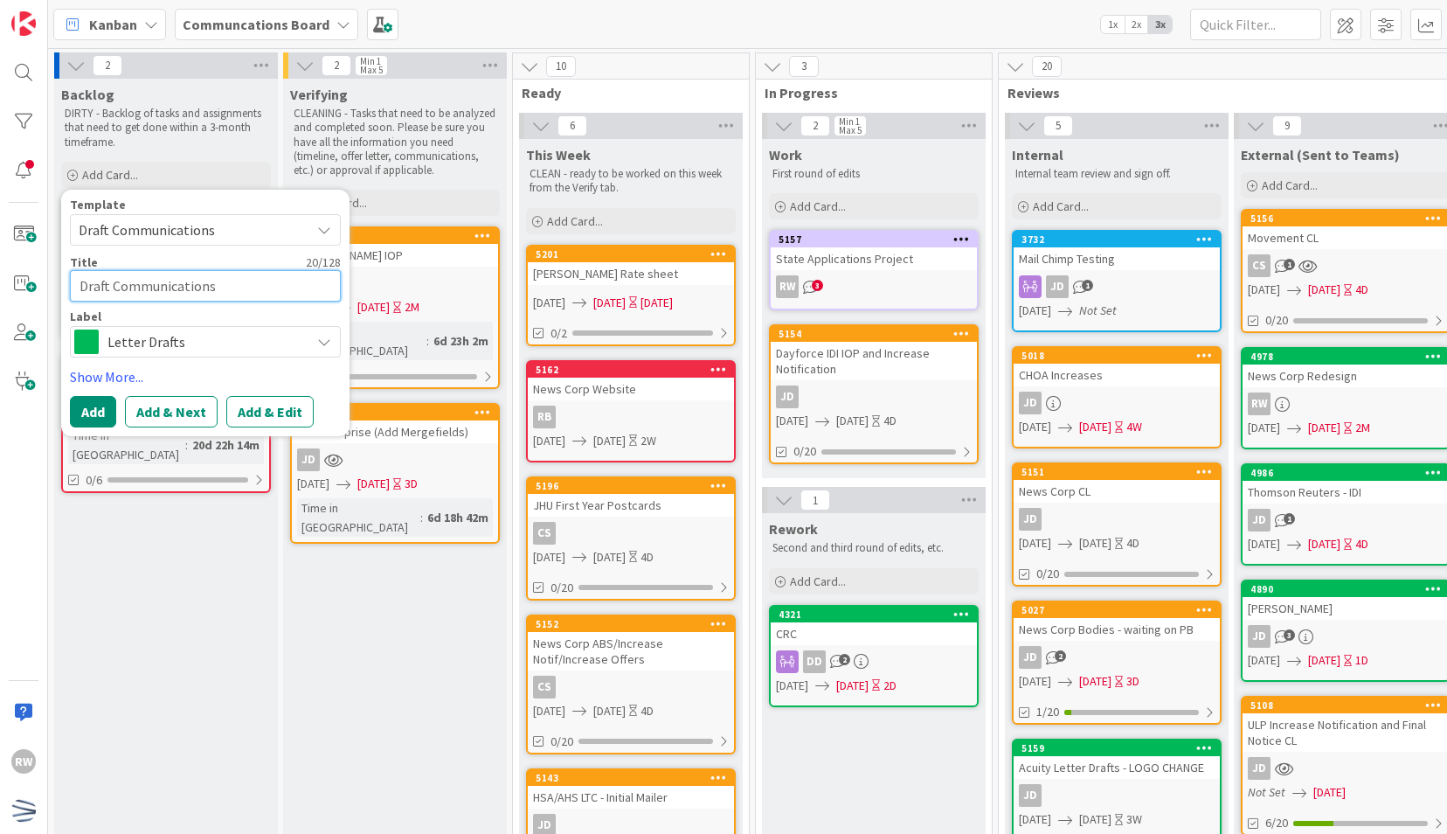
type textarea "x"
type textarea "A"
type textarea "x"
type textarea "Ar"
type textarea "x"
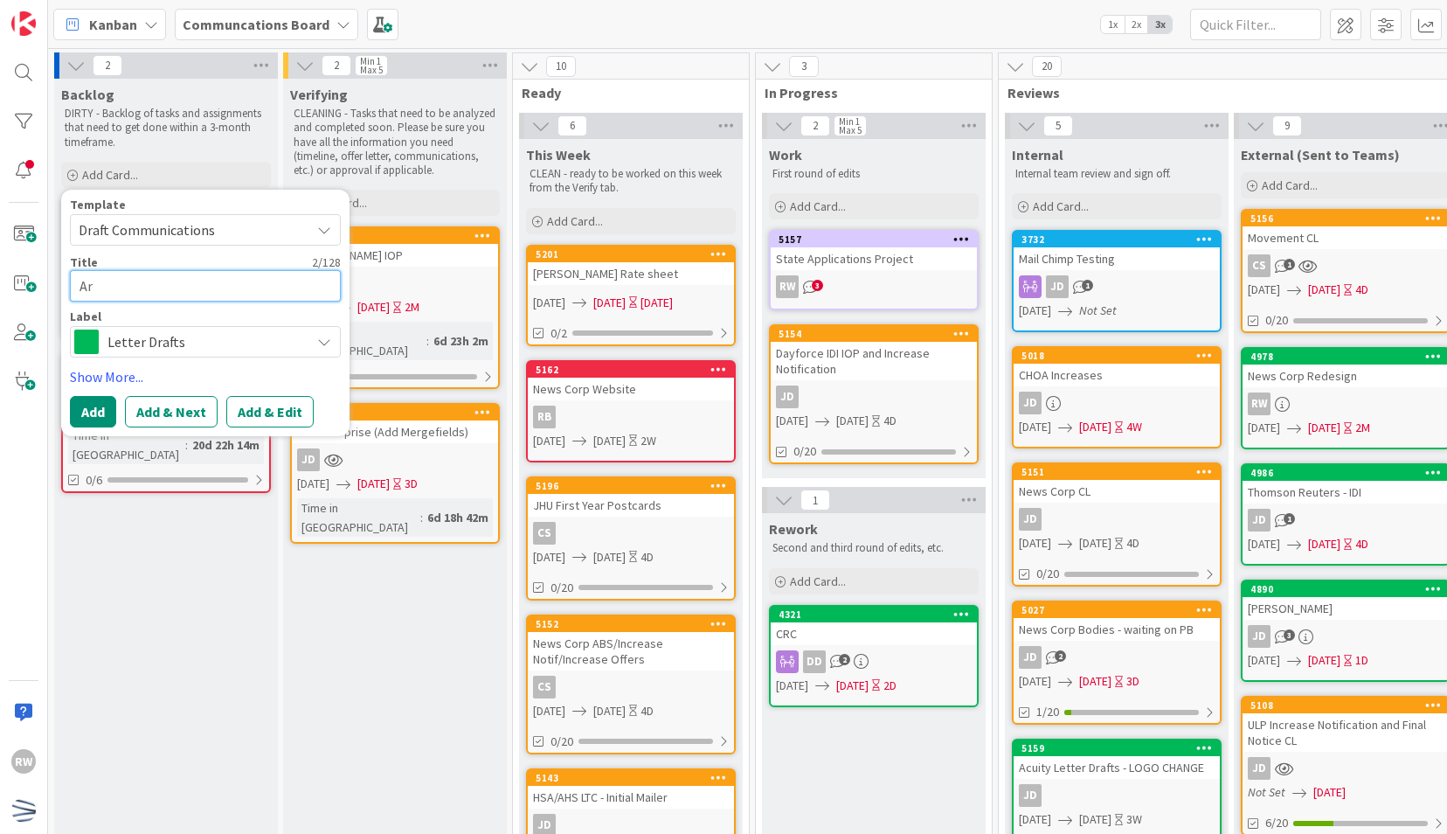
type textarea "Art"
type textarea "x"
type textarea "Arti"
type textarea "x"
type textarea "Artia"
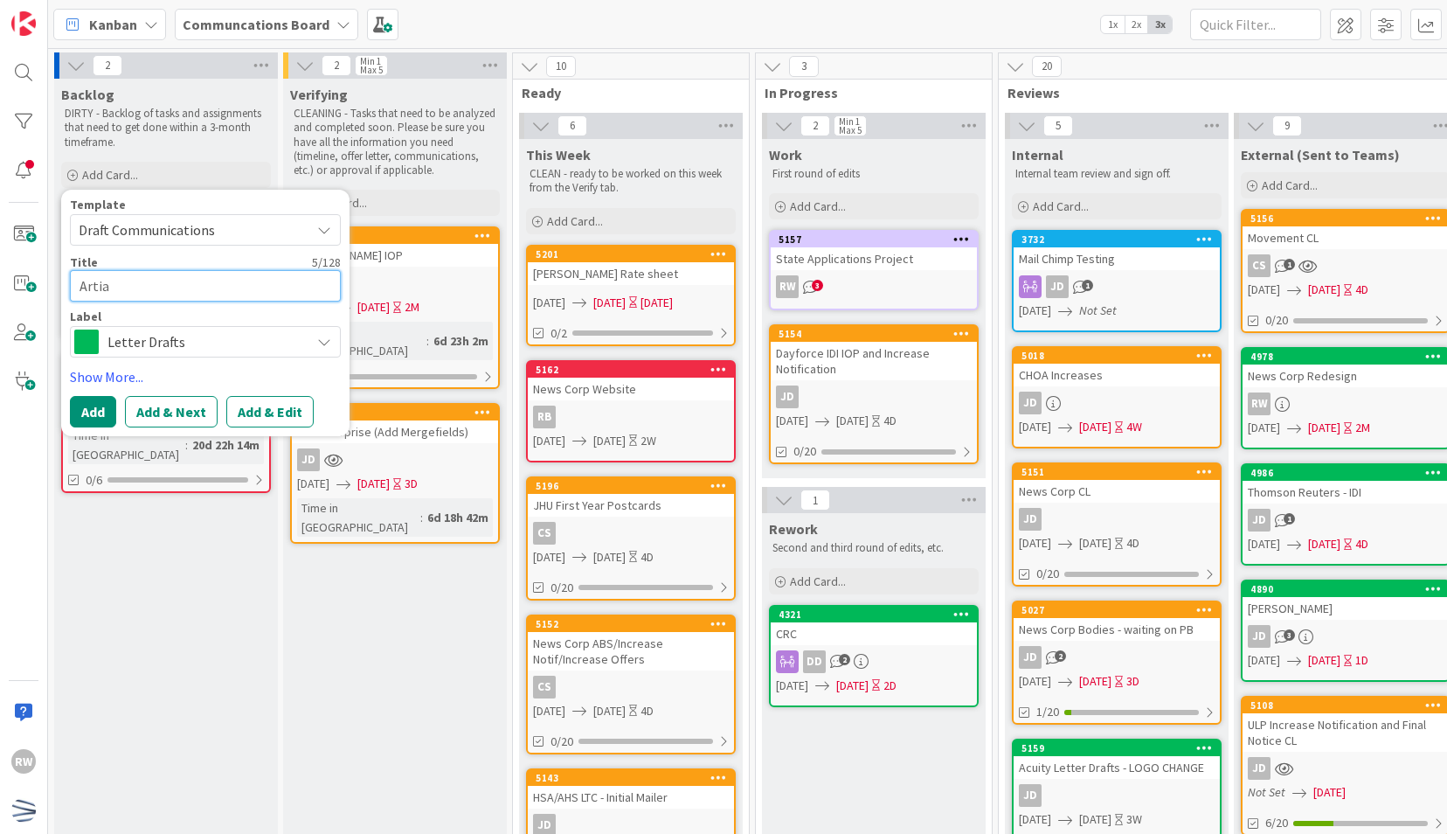
type textarea "x"
type textarea "Arti"
type textarea "x"
type textarea "[PERSON_NAME]"
type textarea "x"
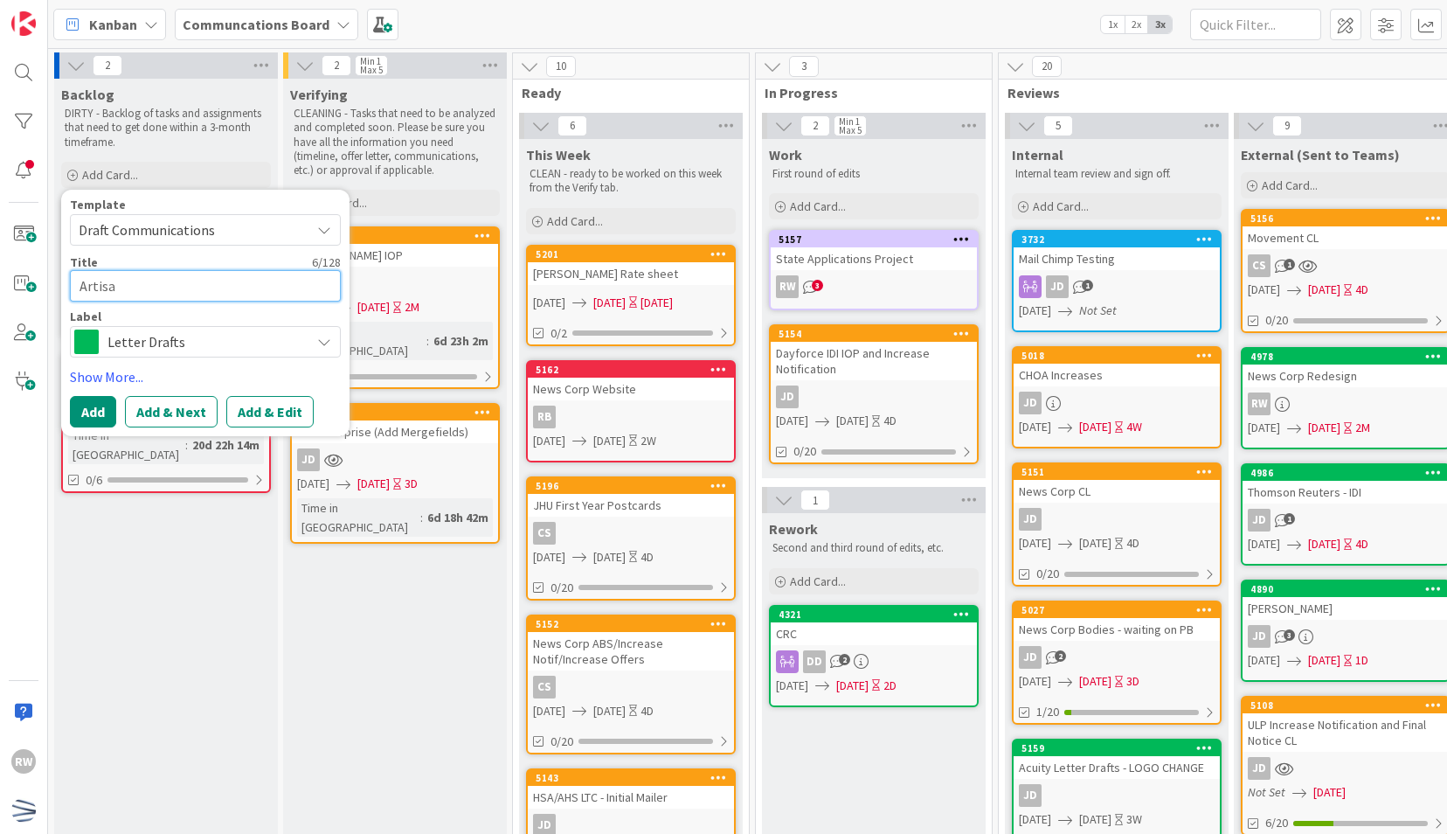
type textarea "Artisan"
type textarea "x"
type textarea "Artisan"
type textarea "x"
type textarea "Artisan Le"
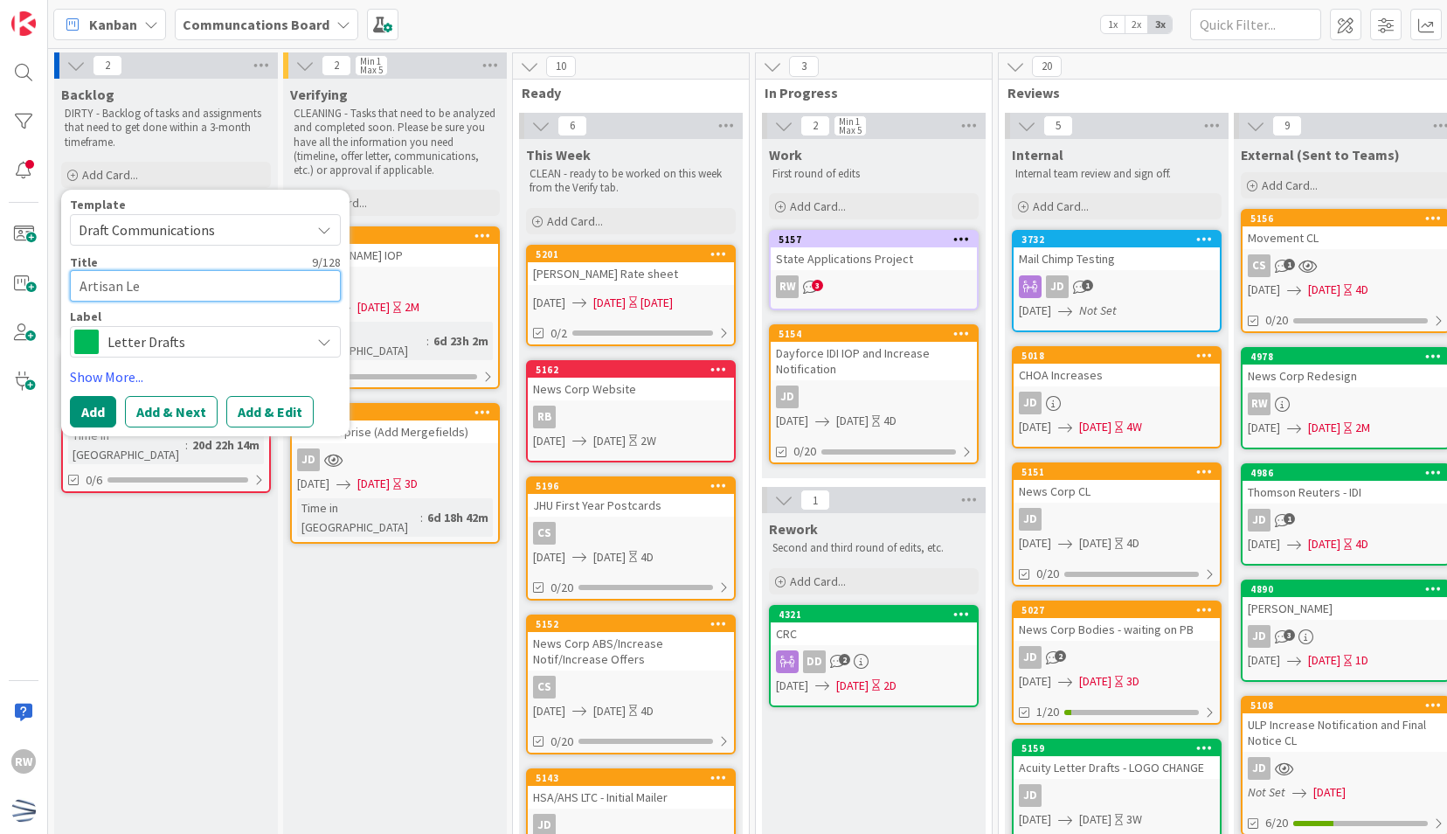
type textarea "x"
type textarea "Artisan Let"
type textarea "x"
type textarea "Artisan Lett"
type textarea "x"
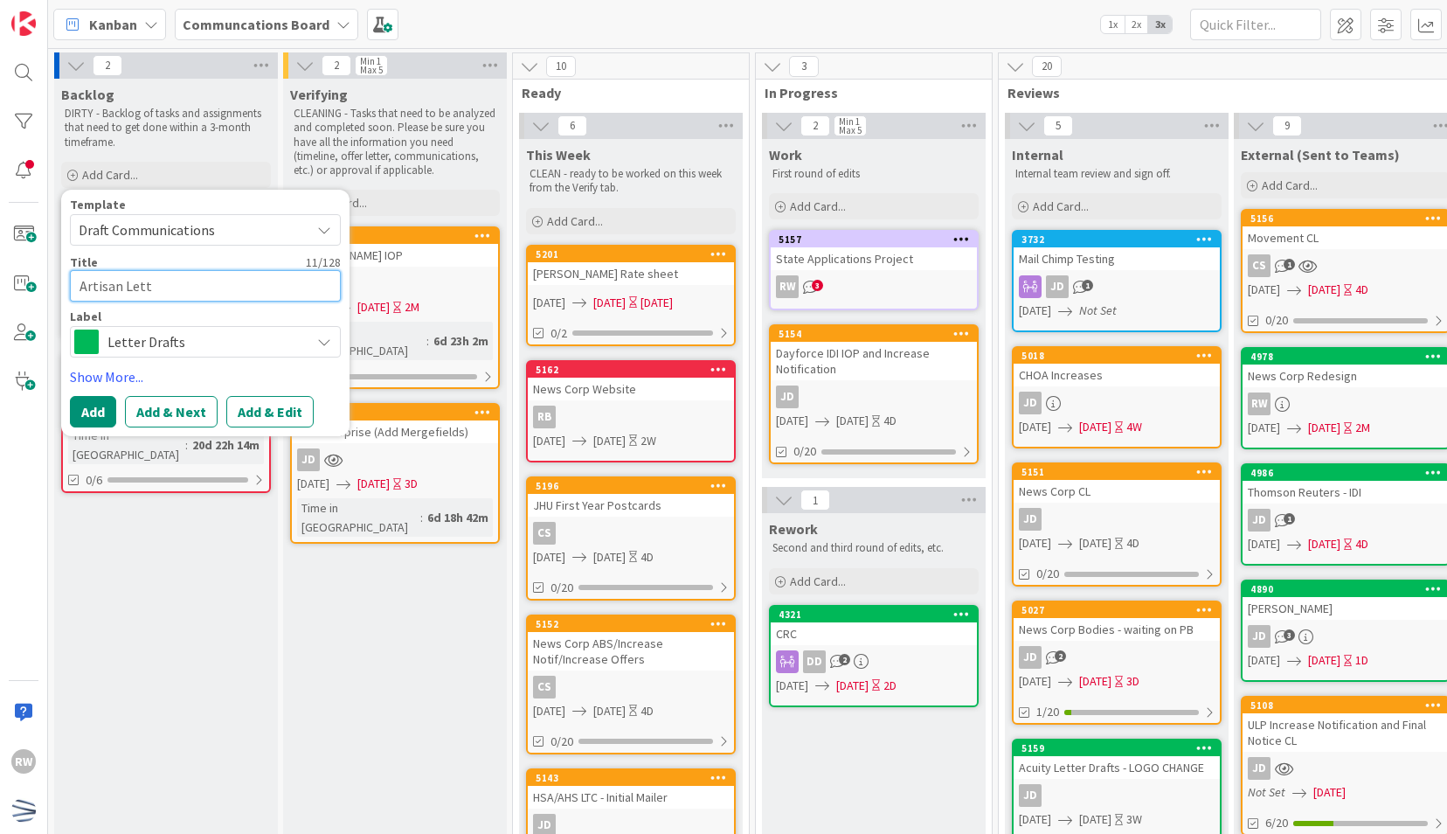
type textarea "Artisan Lette"
type textarea "x"
type textarea "Artisan Letter"
type textarea "x"
type textarea "Artisan Letter D"
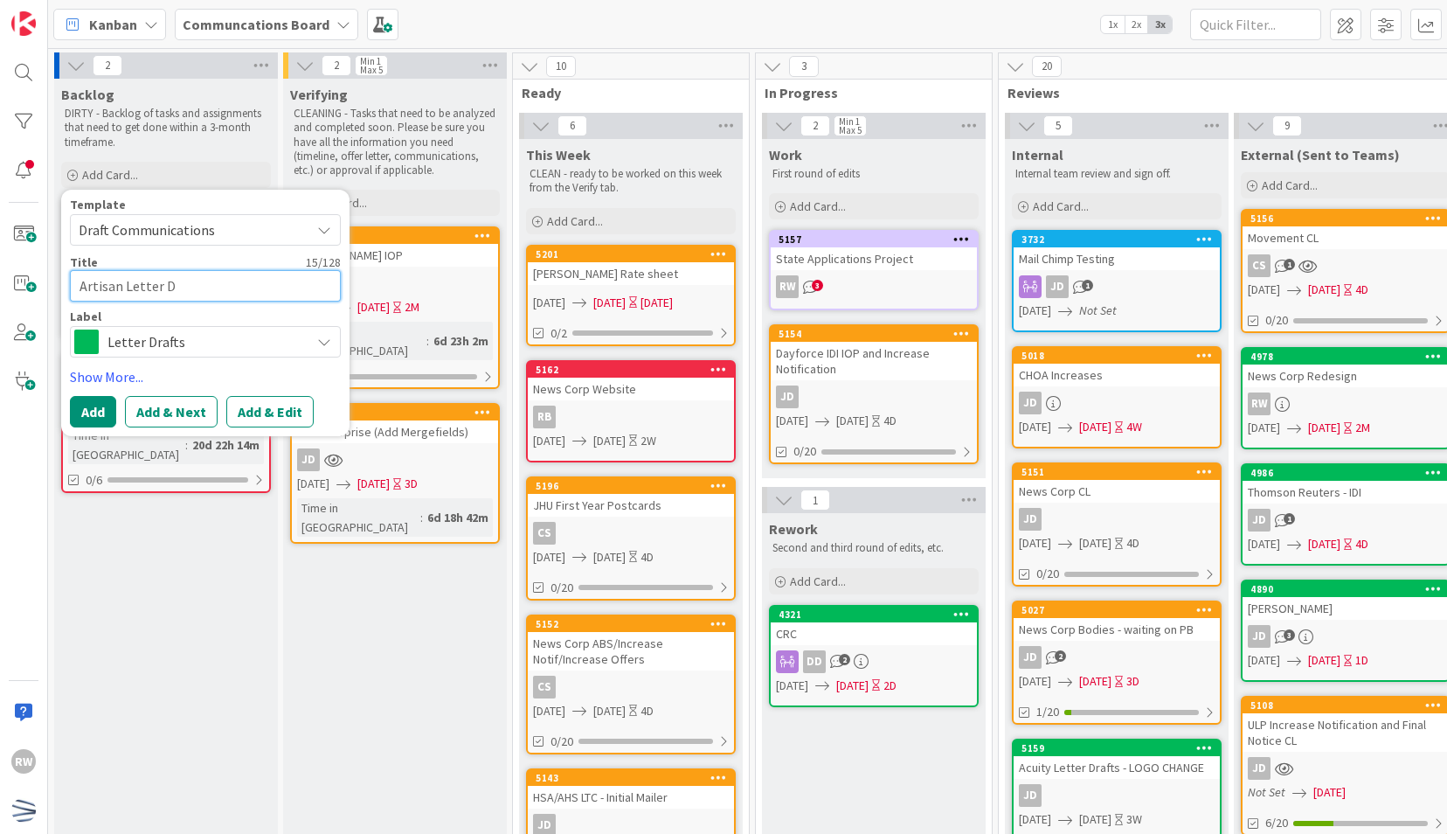
type textarea "x"
type textarea "Artisan Letter Dr"
type textarea "x"
type textarea "Artisan Letter Dra"
type textarea "x"
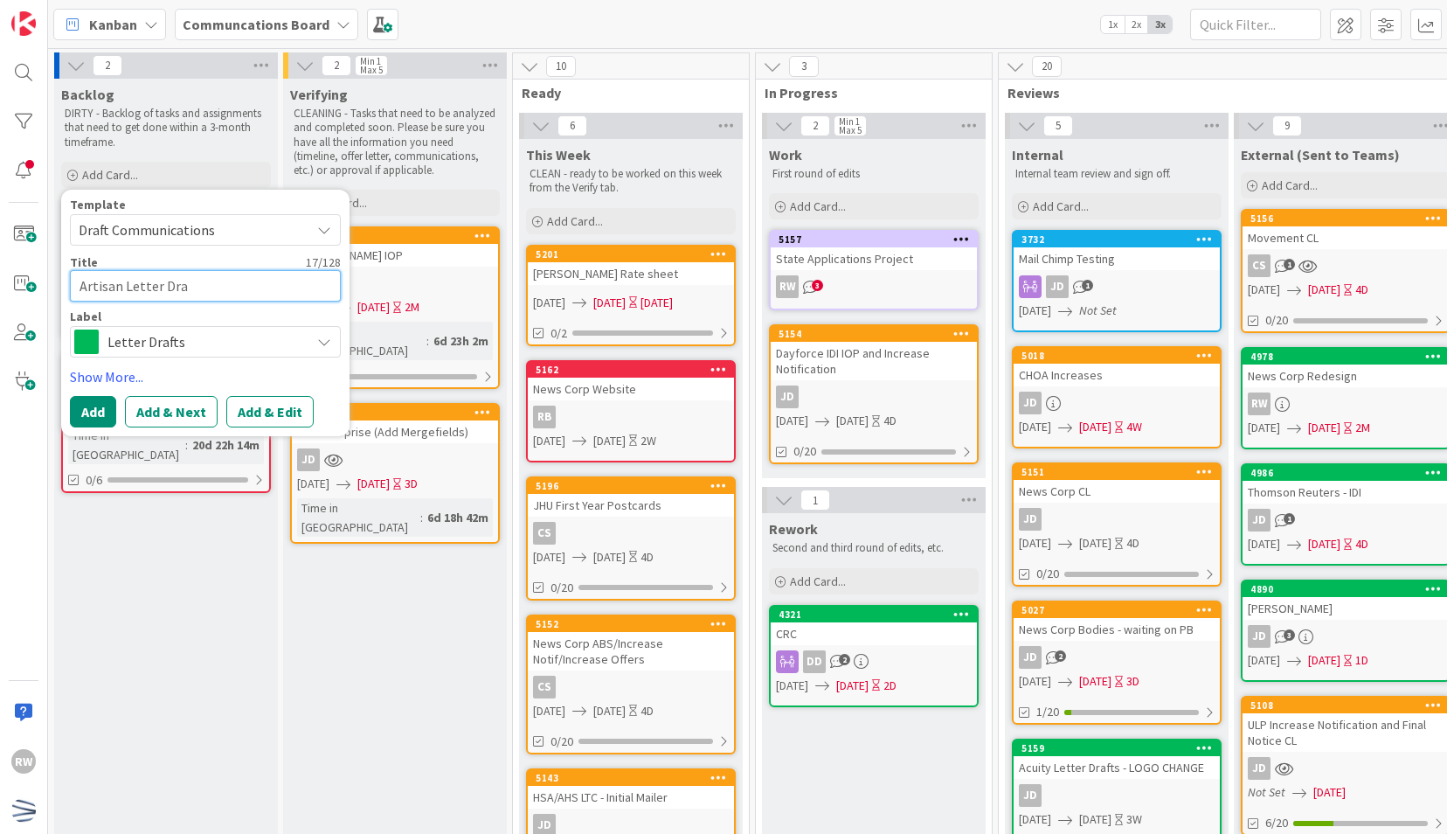
type textarea "Artisan Letter Draf"
type textarea "x"
type textarea "Artisan Letter Draft"
type textarea "x"
type textarea "Artisan Letter Drafts"
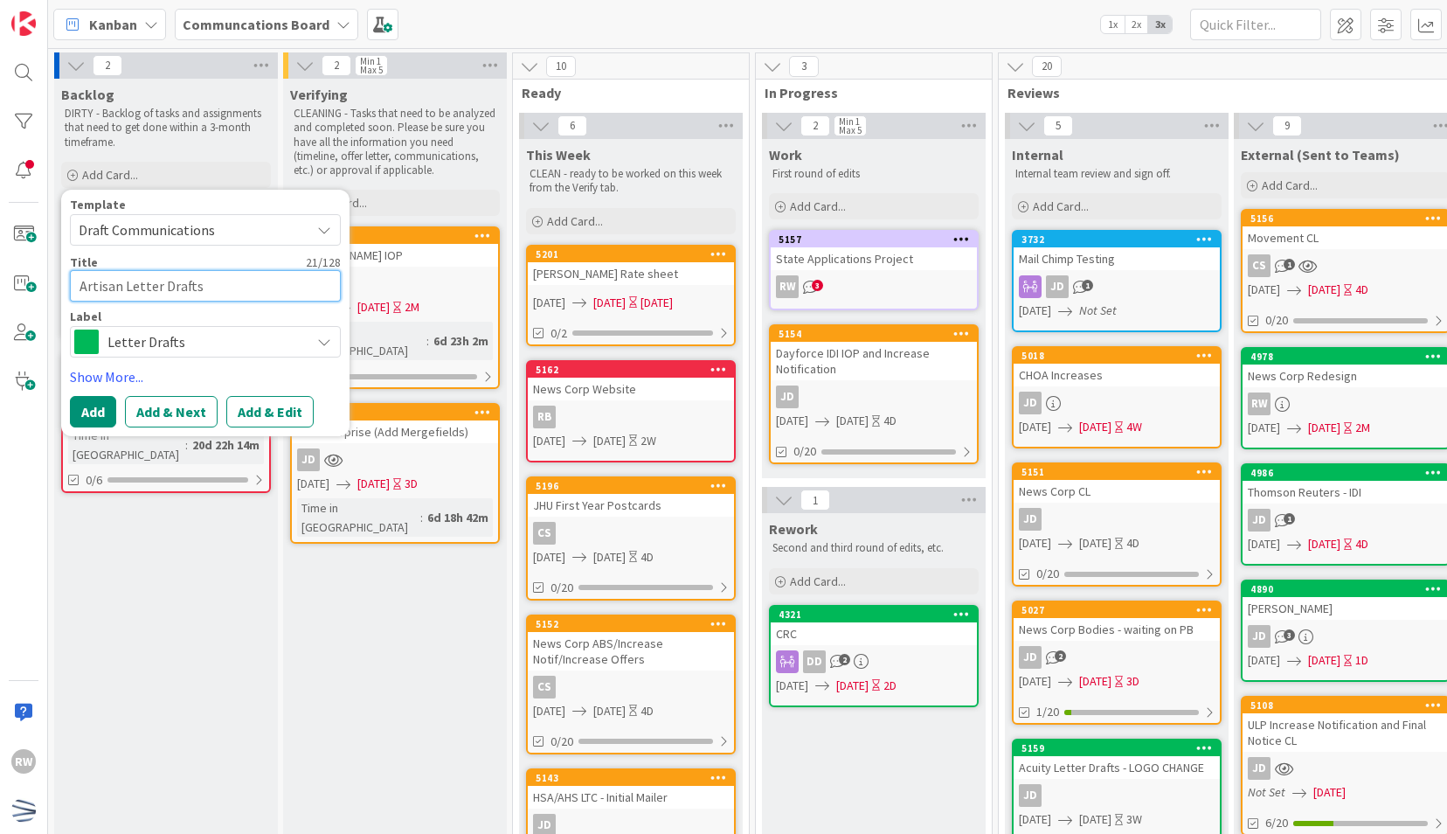
click at [121, 282] on textarea "Artisan Letter Drafts" at bounding box center [205, 285] width 271 height 31
type textarea "x"
type textarea "Artisan Letter Drafts"
type textarea "x"
type textarea "Artisan P Letter Drafts"
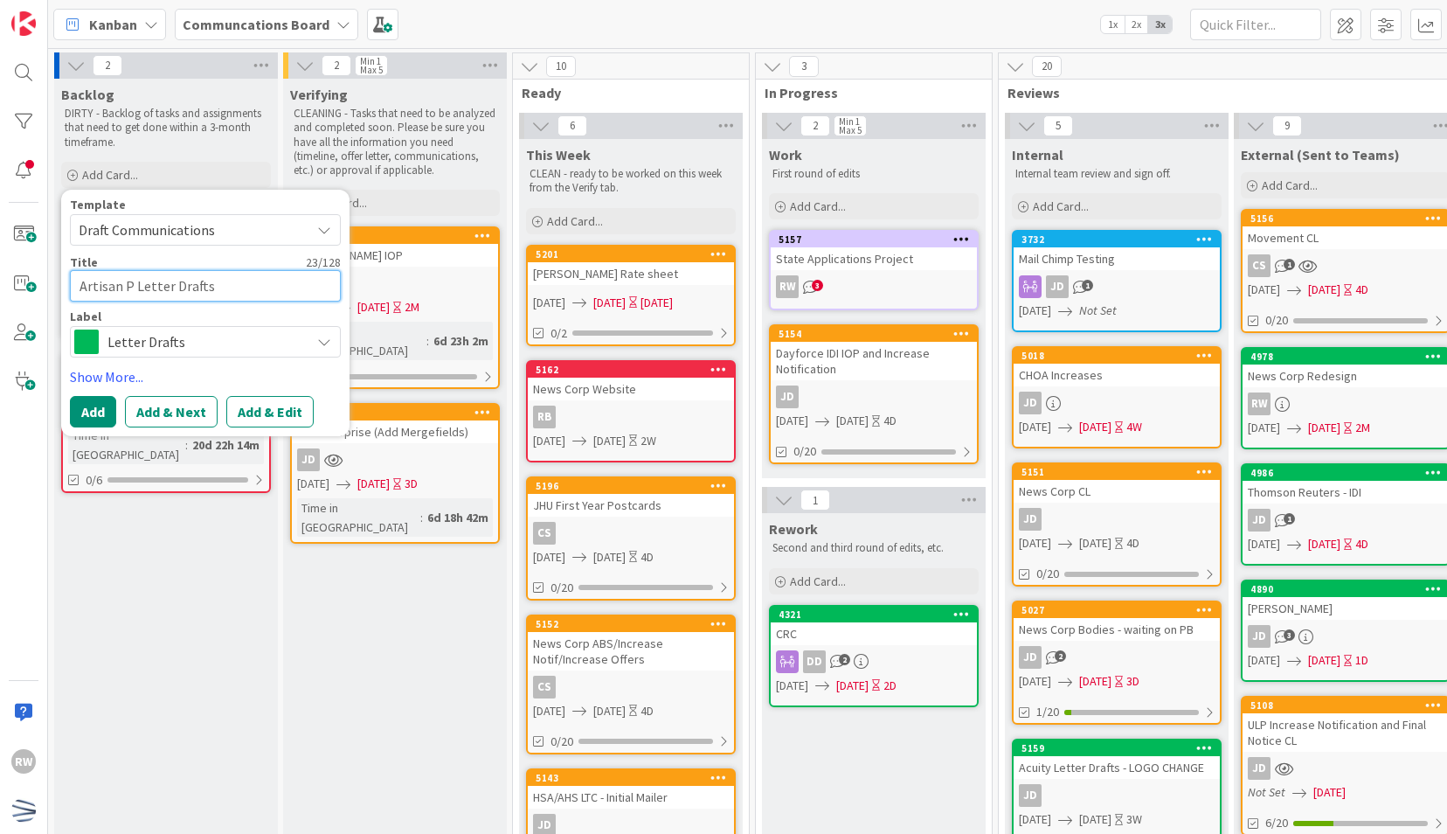
type textarea "x"
type textarea "Artisan Pa Letter Drafts"
type textarea "x"
type textarea "Artisan Par Letter Drafts"
type textarea "x"
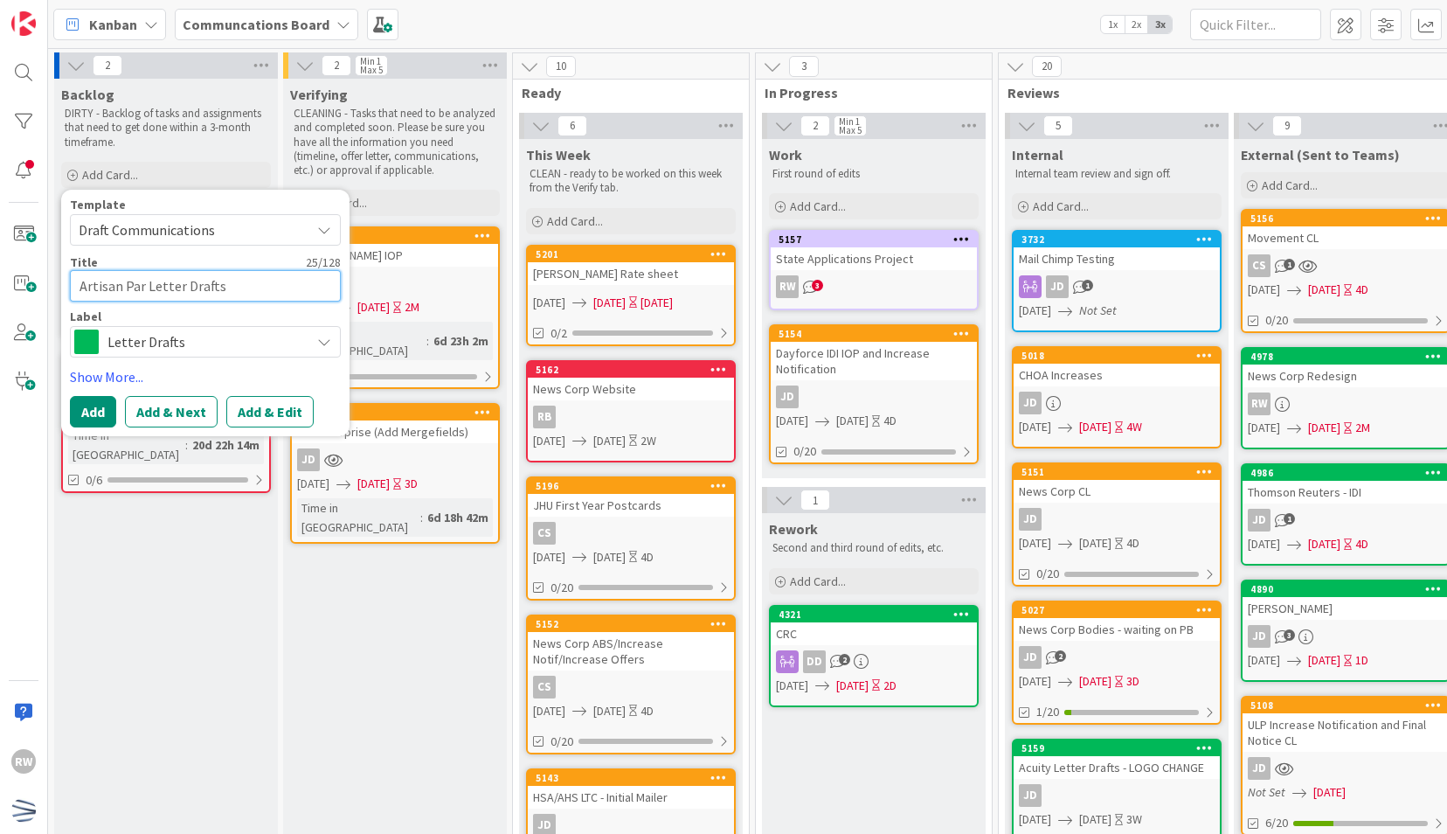
type textarea "Artisan Part Letter Drafts"
type textarea "x"
type textarea "Artisan Partn Letter Drafts"
type textarea "x"
type textarea "Artisan Partne Letter Drafts"
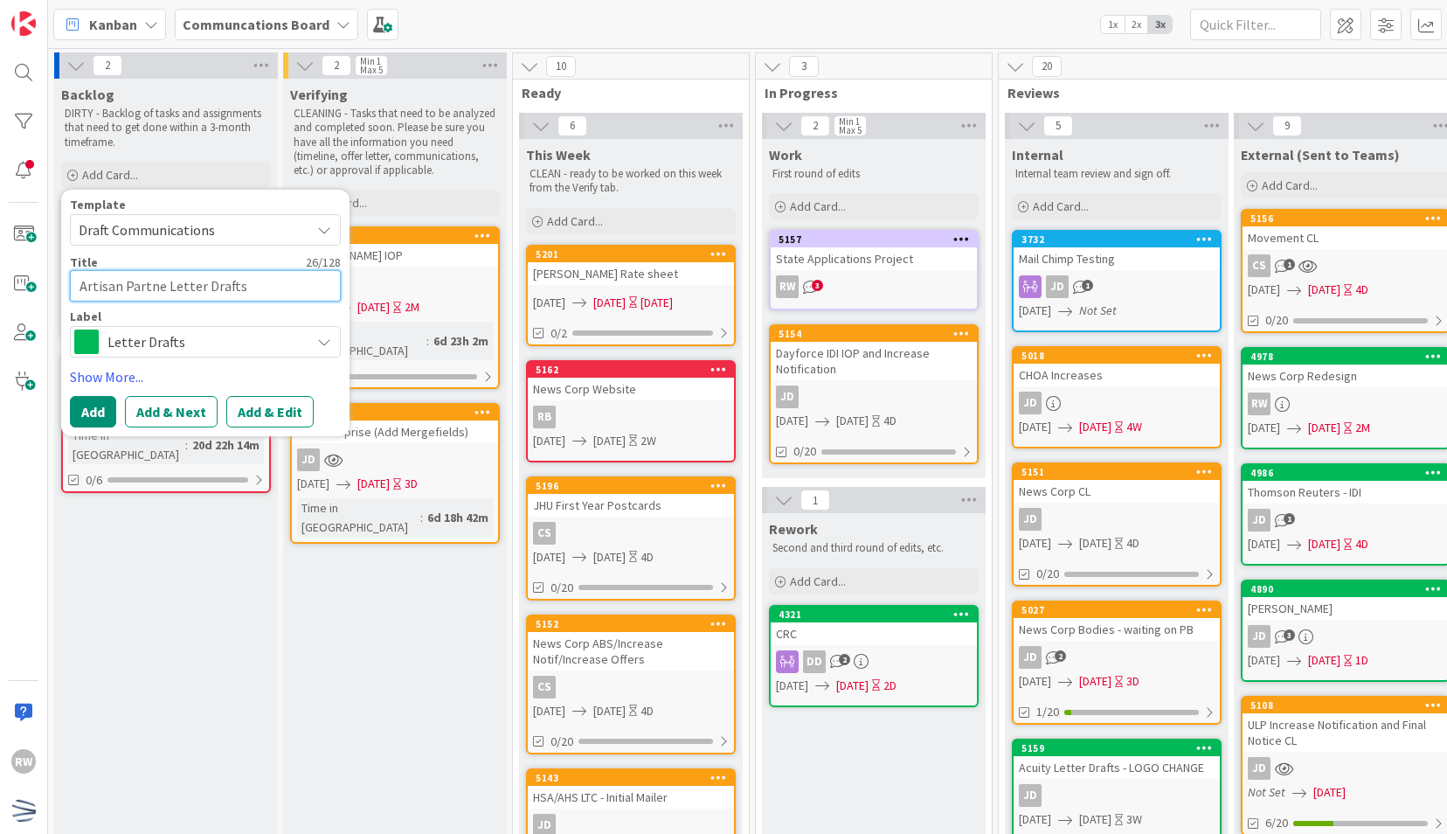
type textarea "x"
type textarea "Artisan Partners Letter Drafts"
type textarea "x"
type textarea "Artisan Partners Letter Drafts"
type textarea "x"
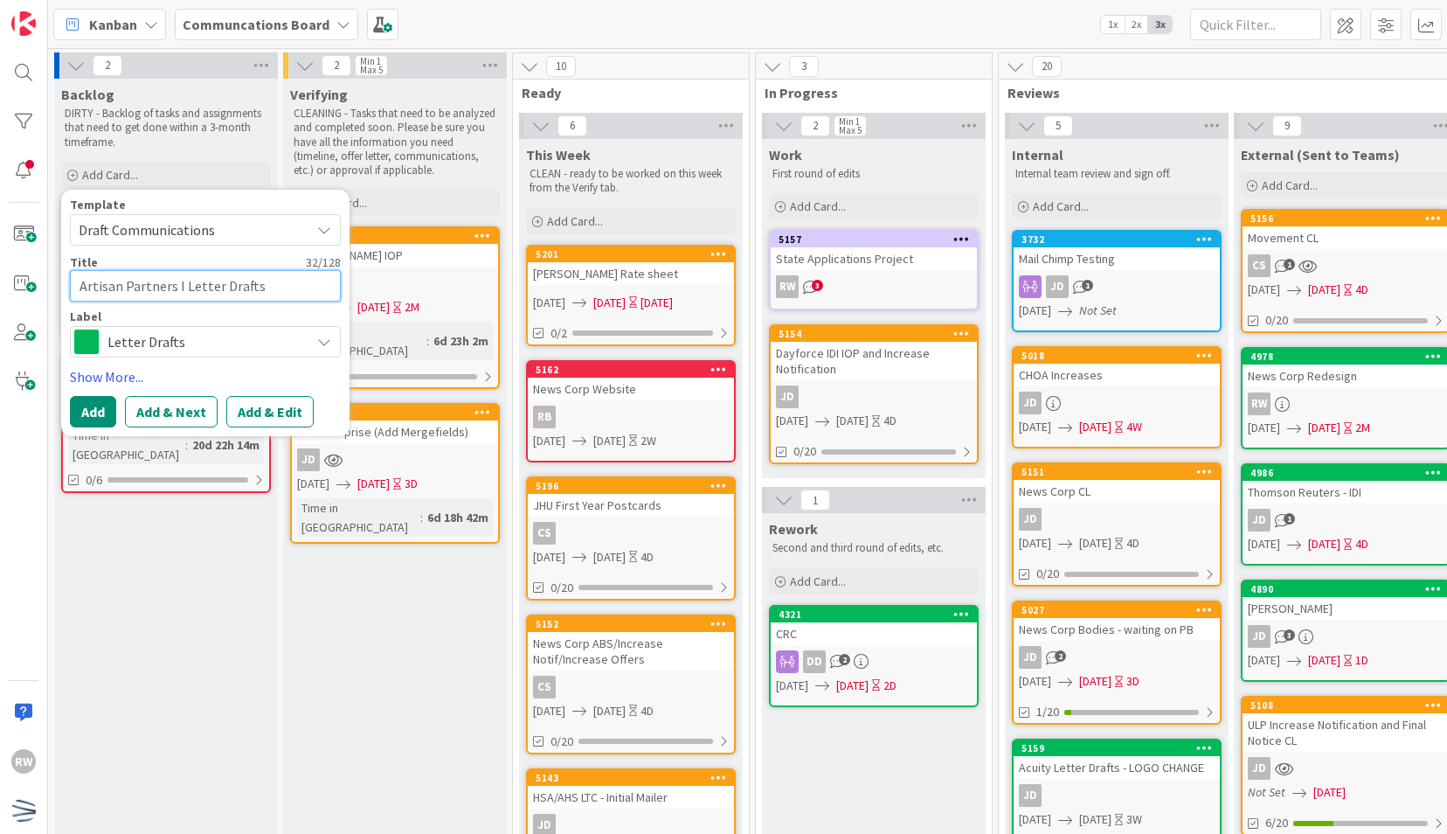
type textarea "Artisan Partners ID Letter Drafts"
type textarea "x"
type textarea "Artisan Partners IDI Letter Drafts"
click at [122, 373] on link "Show More..." at bounding box center [205, 376] width 271 height 21
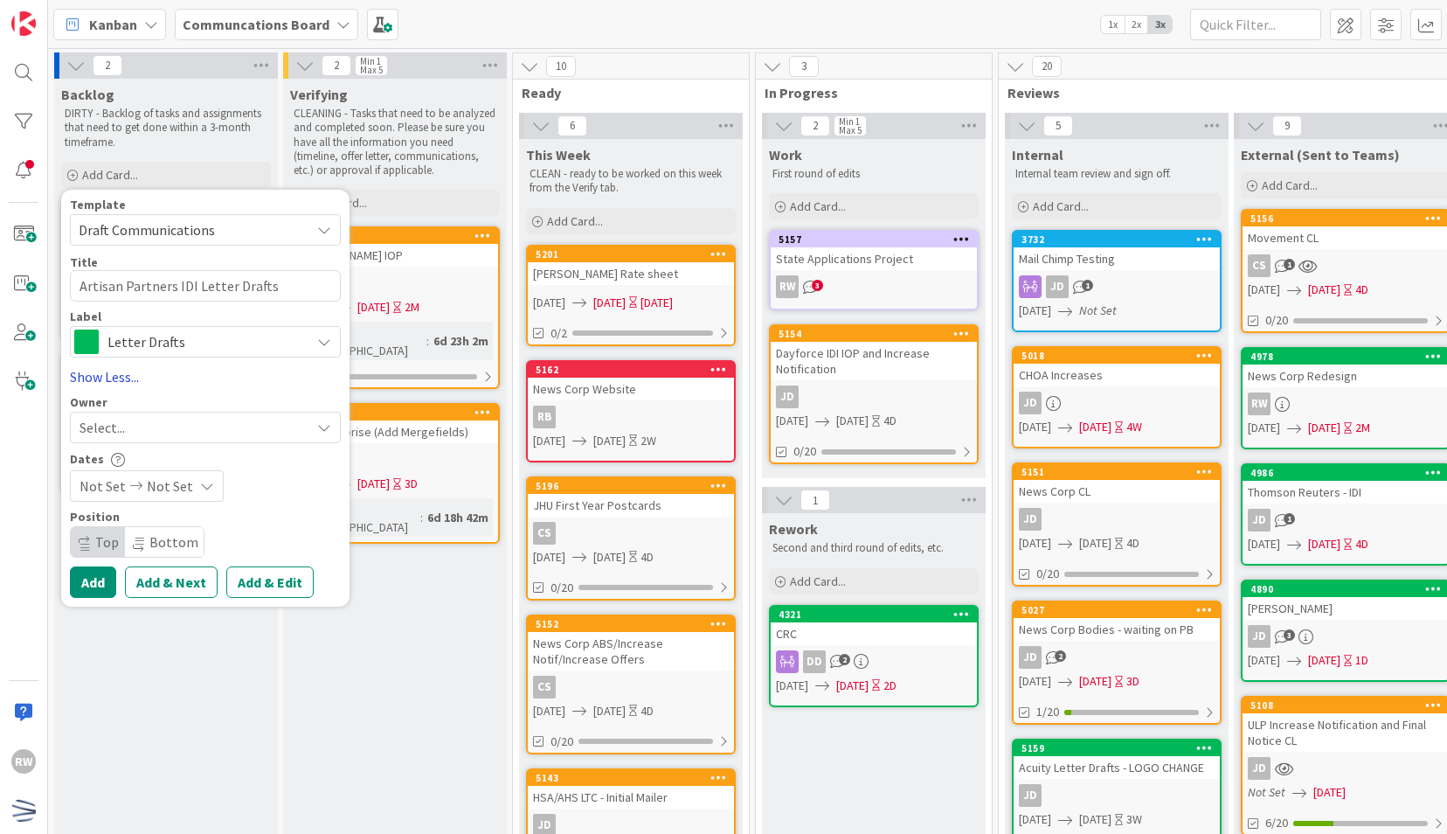
type textarea "x"
click at [117, 478] on span "Not Set" at bounding box center [103, 485] width 46 height 21
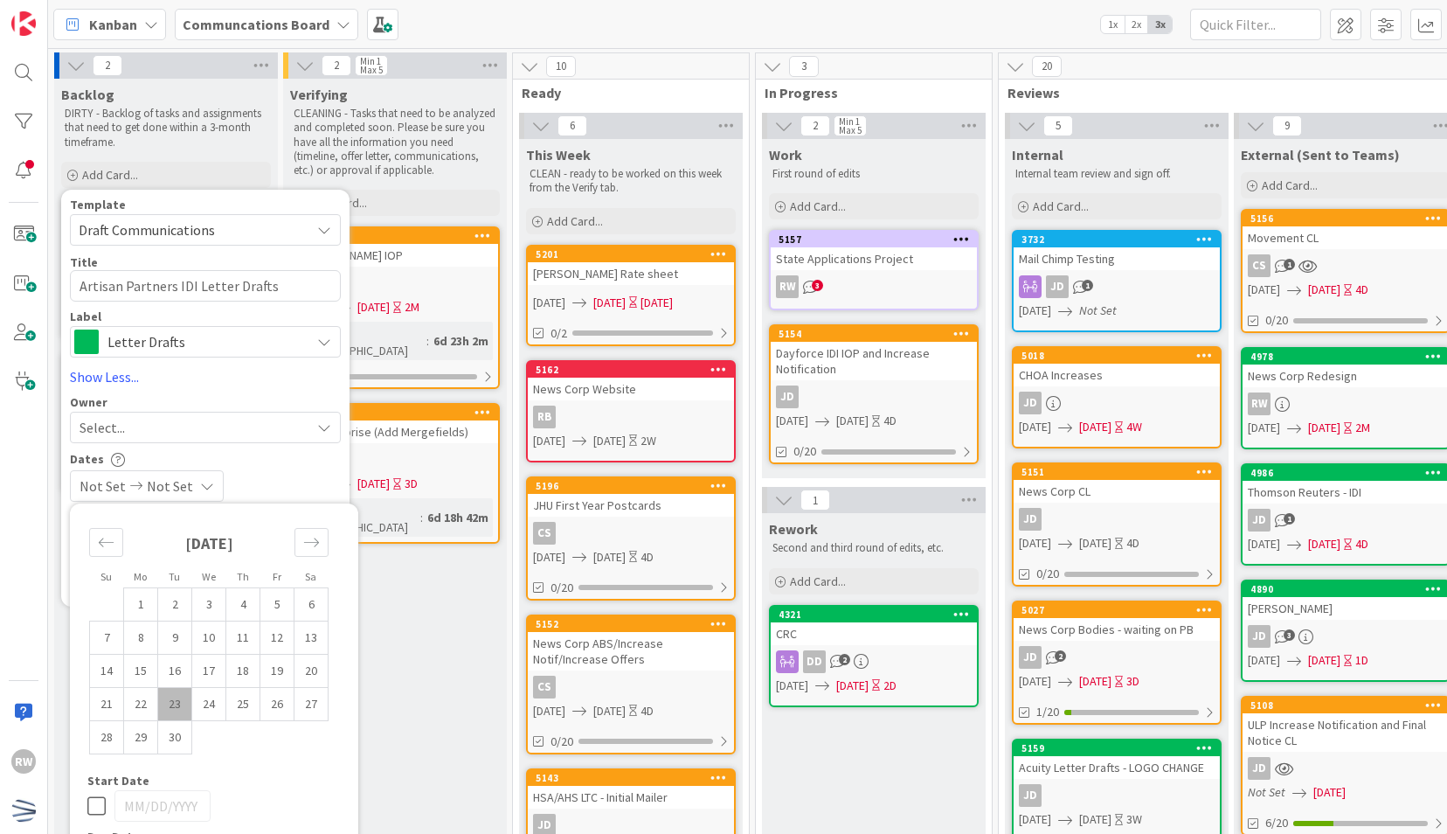
click at [323, 526] on div "[DATE]" at bounding box center [208, 549] width 239 height 75
click at [320, 534] on div "Move forward to switch to the next month." at bounding box center [311, 542] width 34 height 29
click at [305, 545] on icon "Move forward to switch to the next month." at bounding box center [311, 542] width 17 height 17
click at [103, 535] on icon "Move backward to switch to the previous month." at bounding box center [106, 542] width 17 height 17
click at [138, 659] on td "13" at bounding box center [141, 670] width 34 height 33
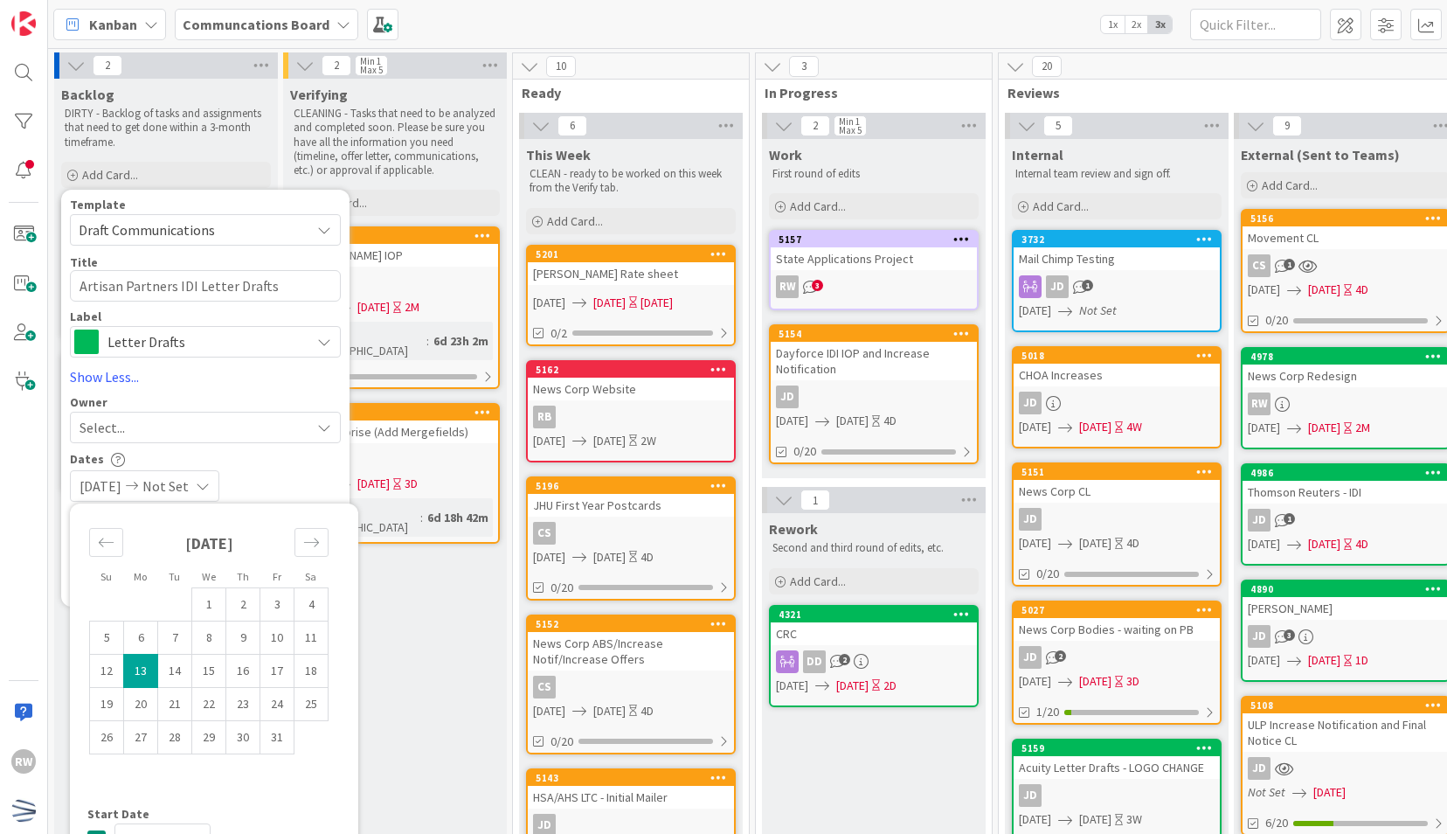
type input "[DATE]"
type textarea "x"
click at [275, 696] on td "24" at bounding box center [277, 703] width 34 height 33
type input "[DATE]"
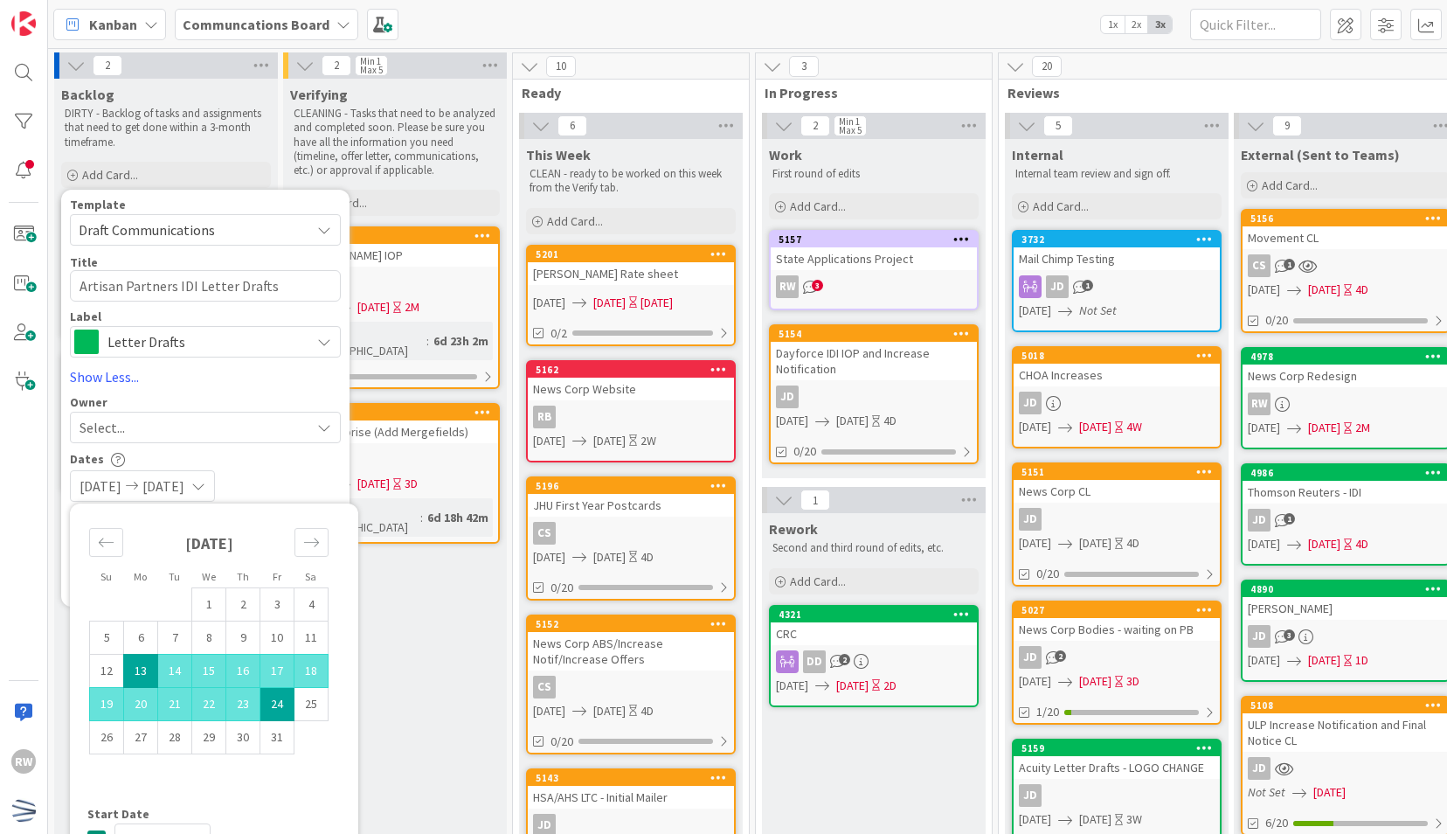
type textarea "x"
click at [298, 470] on div "[DATE] [DATE]" at bounding box center [205, 485] width 271 height 31
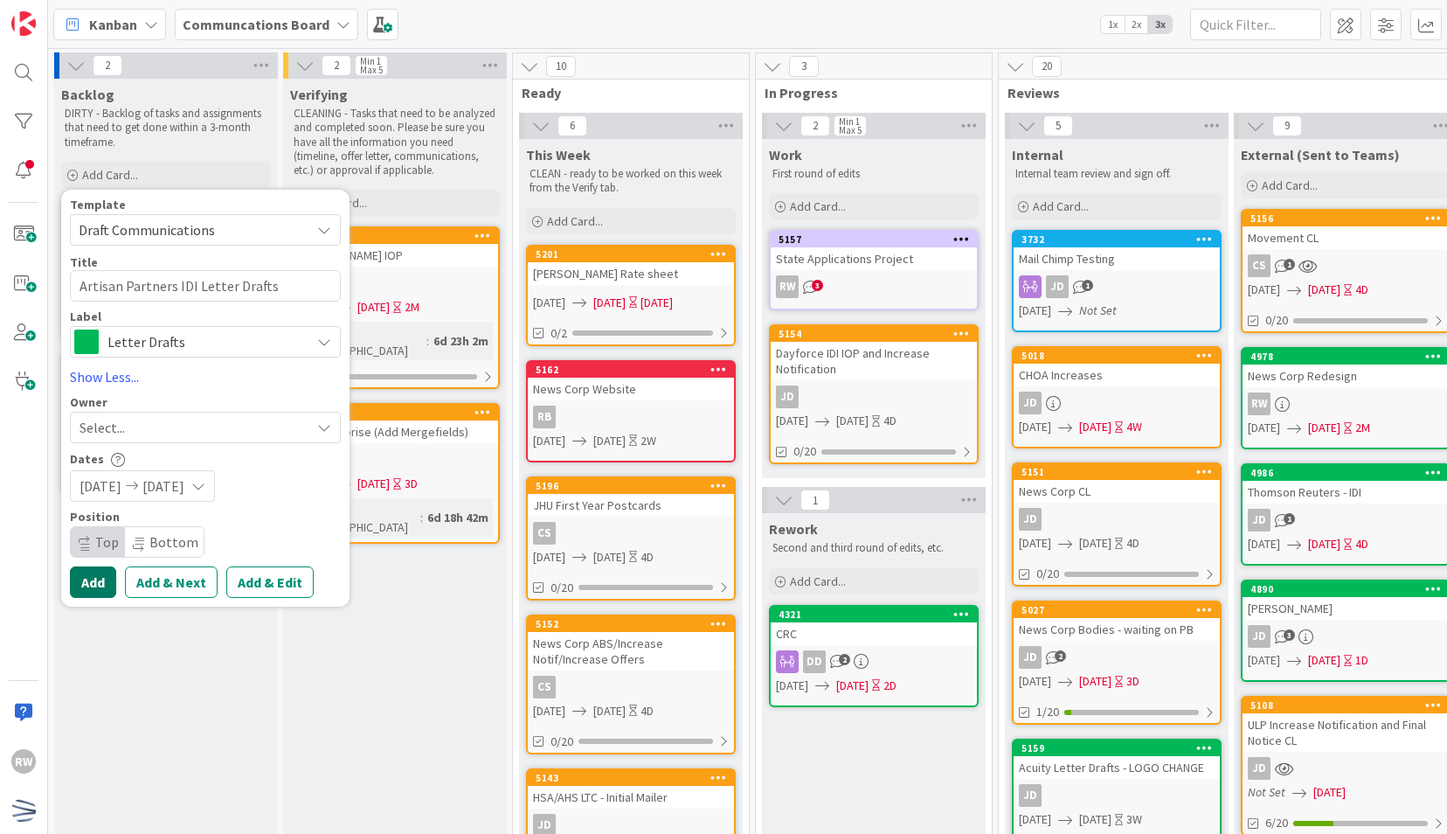
click at [108, 574] on button "Add" at bounding box center [93, 581] width 46 height 31
